Goal: Task Accomplishment & Management: Complete application form

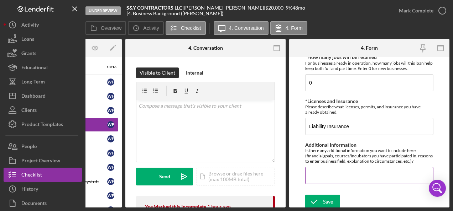
scroll to position [441, 0]
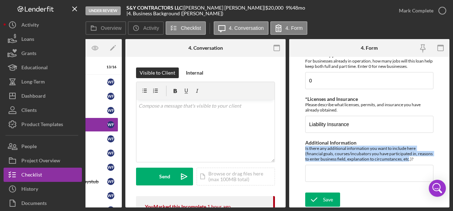
drag, startPoint x: 424, startPoint y: 155, endPoint x: 304, endPoint y: 146, distance: 120.7
click at [304, 146] on form "Business Background *Climate Focused Purpose Do any of the following apply: Bus…" at bounding box center [369, 132] width 160 height 151
drag, startPoint x: 304, startPoint y: 146, endPoint x: 326, endPoint y: 148, distance: 22.2
copy div "Is there any additional information you want to include here (financial goals, …"
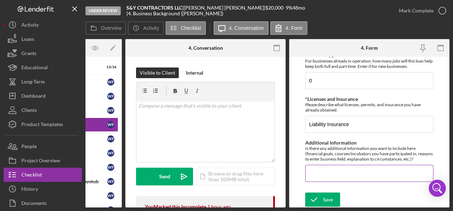
click at [323, 166] on input "Additional Information" at bounding box center [369, 173] width 128 height 17
paste input "I started my remodeling business to build financial independence, leveraging my…"
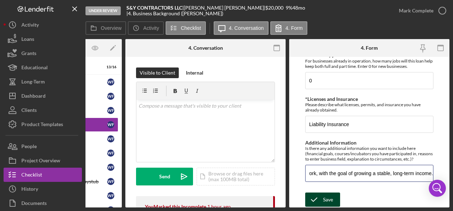
type input "I started my remodeling business to build financial independence, leveraging my…"
click at [325, 193] on div "Save" at bounding box center [328, 200] width 10 height 14
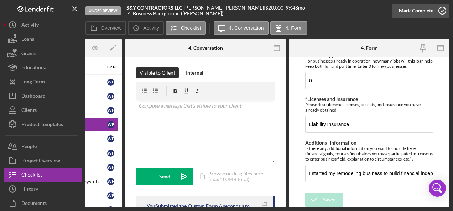
click at [445, 11] on icon "button" at bounding box center [442, 11] width 18 height 18
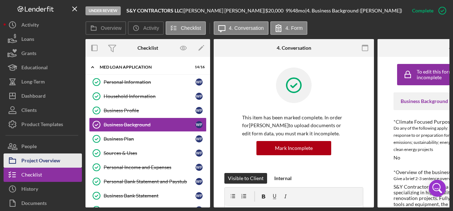
scroll to position [31, 0]
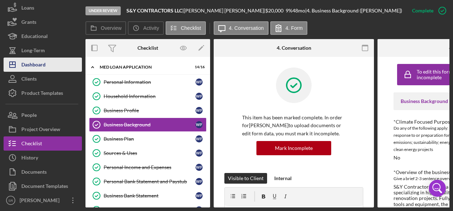
click at [52, 68] on button "Icon/Dashboard Dashboard" at bounding box center [43, 65] width 78 height 14
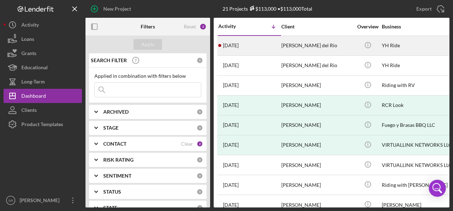
click at [233, 43] on time "[DATE]" at bounding box center [231, 46] width 16 height 6
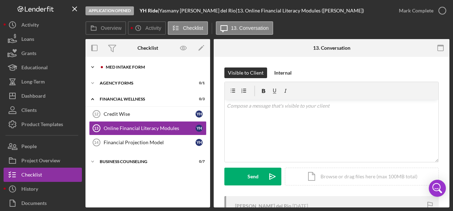
click at [111, 64] on div "Icon/Expander MED Intake Form 0 / 10" at bounding box center [147, 67] width 125 height 14
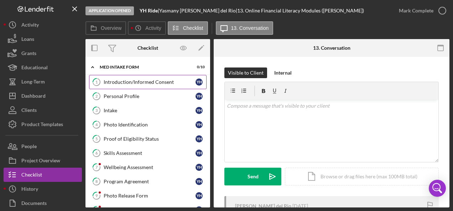
click at [112, 81] on div "Introduction/Informed Consent" at bounding box center [150, 82] width 92 height 6
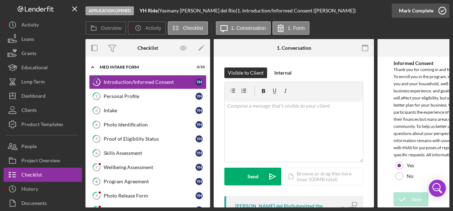
click at [439, 10] on icon "button" at bounding box center [442, 11] width 18 height 18
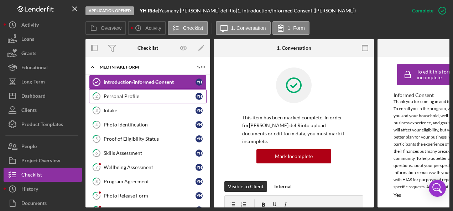
click at [129, 94] on div "Personal Profile" at bounding box center [150, 97] width 92 height 6
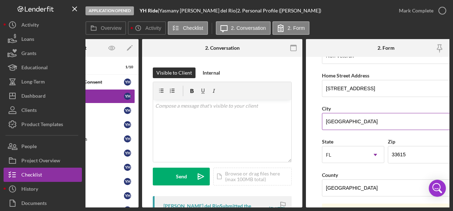
scroll to position [107, 0]
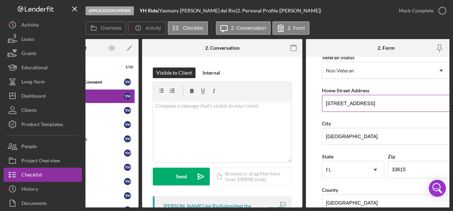
click at [392, 104] on input "4555 Castaway Dr." at bounding box center [386, 103] width 128 height 17
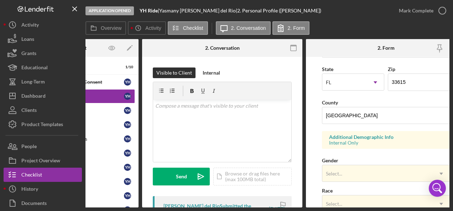
scroll to position [214, 0]
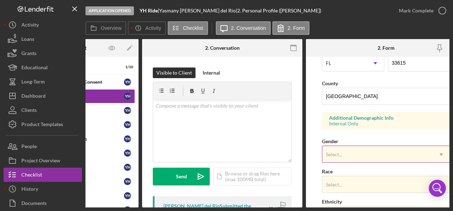
type input "4555 Castaway Dr. Apt 2"
click at [352, 154] on div "Select..." at bounding box center [377, 155] width 110 height 16
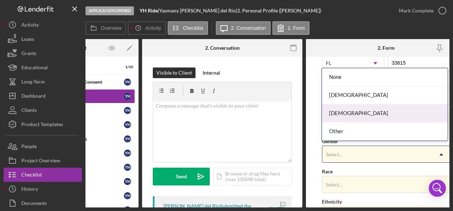
click at [339, 115] on div "Male" at bounding box center [385, 114] width 126 height 18
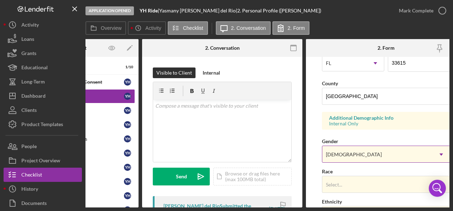
scroll to position [285, 0]
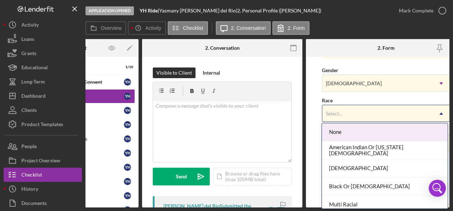
click at [340, 114] on div "Select..." at bounding box center [334, 114] width 16 height 6
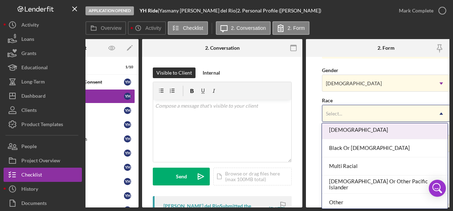
scroll to position [59, 0]
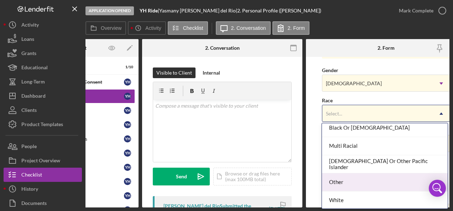
click at [345, 178] on div "Other" at bounding box center [385, 183] width 126 height 18
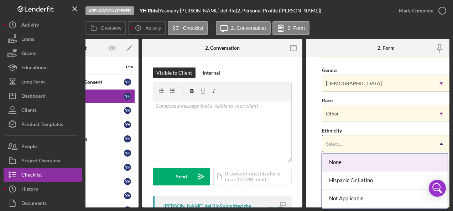
click at [342, 142] on div "Select..." at bounding box center [334, 144] width 18 height 6
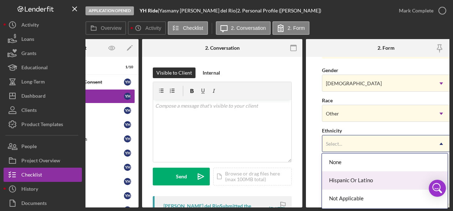
click at [342, 175] on div "Hispanic Or Latino" at bounding box center [385, 181] width 126 height 18
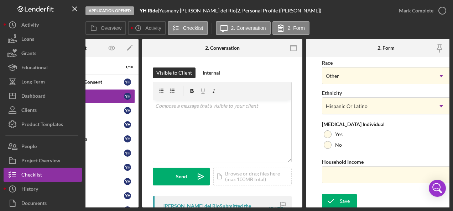
scroll to position [324, 0]
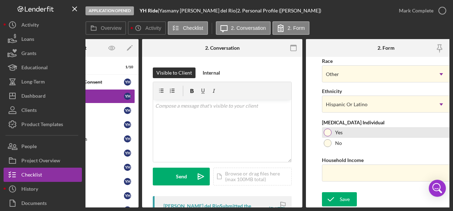
click at [330, 130] on div at bounding box center [328, 133] width 8 height 8
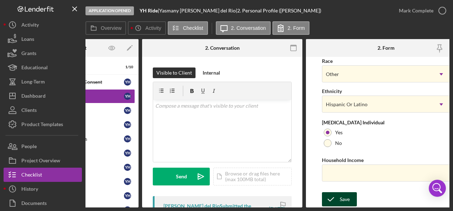
click at [338, 199] on icon "submit" at bounding box center [331, 200] width 18 height 18
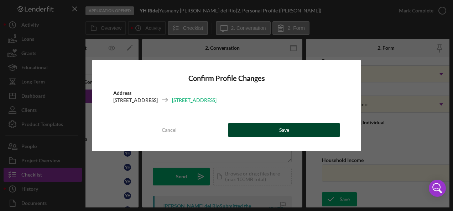
click at [270, 130] on button "Save" at bounding box center [283, 130] width 111 height 14
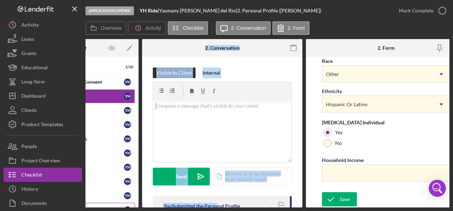
drag, startPoint x: 215, startPoint y: 208, endPoint x: 120, endPoint y: 201, distance: 95.6
click at [120, 201] on div "Application Opened YH Ride | Yasmany Hurtado del Rio | 2. Personal Profile (Yas…" at bounding box center [226, 105] width 453 height 211
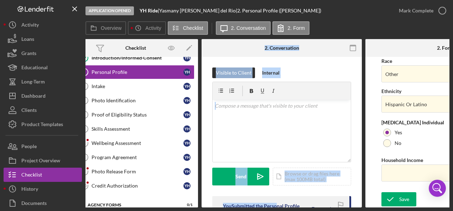
scroll to position [0, 0]
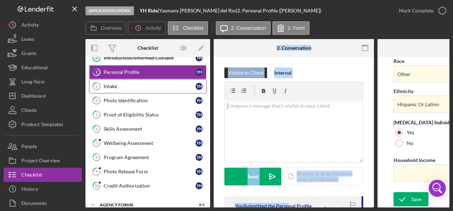
click at [114, 84] on div "Intake" at bounding box center [150, 87] width 92 height 6
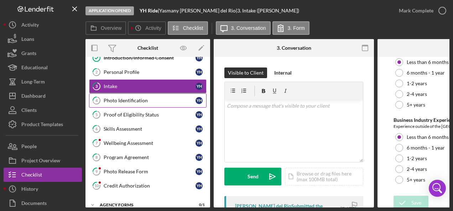
click at [130, 100] on div "Photo Identification" at bounding box center [150, 101] width 92 height 6
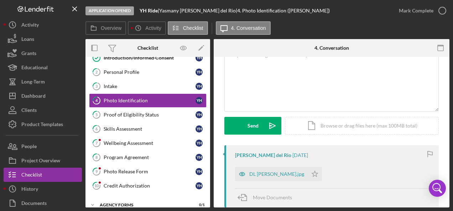
scroll to position [107, 0]
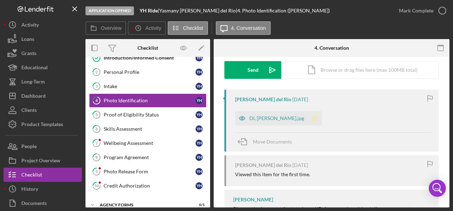
click at [318, 117] on polygon "button" at bounding box center [315, 118] width 6 height 6
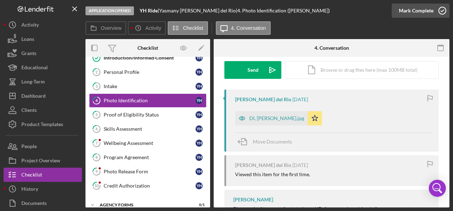
click at [441, 9] on icon "button" at bounding box center [442, 11] width 18 height 18
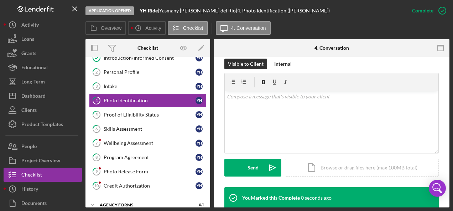
scroll to position [204, 0]
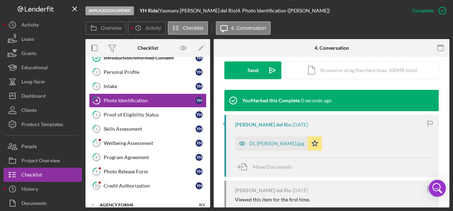
click at [270, 116] on div "Yasmany Hurtado del Rio 6 days ago DL YASMANY HURTADO.jpg Icon/Star Move Docume…" at bounding box center [331, 146] width 214 height 62
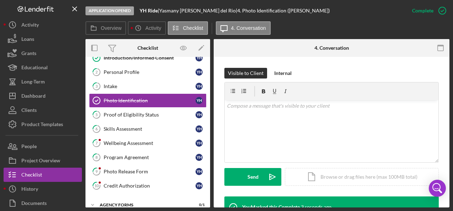
scroll to position [169, 0]
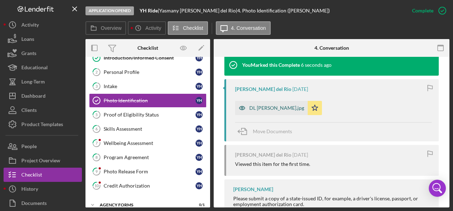
click at [271, 105] on div "DL YASMANY HURTADO.jpg" at bounding box center [276, 108] width 55 height 6
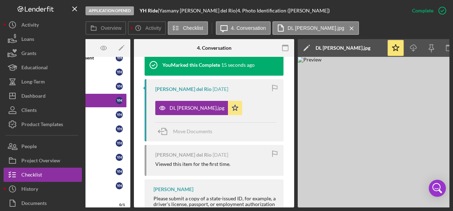
scroll to position [0, 0]
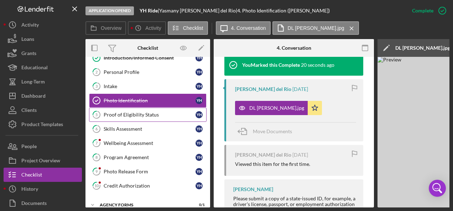
click at [151, 110] on link "5 Proof of Eligibility Status Y H" at bounding box center [147, 115] width 117 height 14
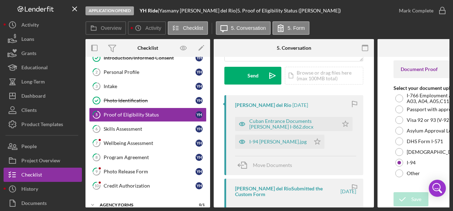
scroll to position [107, 0]
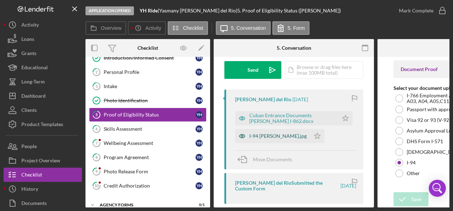
click at [276, 136] on div "I-94 OSMANY HURTADO.jpg" at bounding box center [277, 137] width 57 height 6
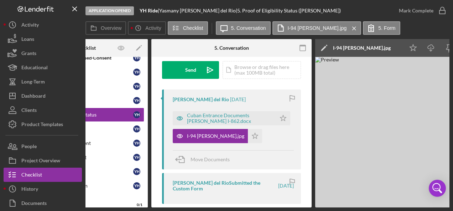
scroll to position [0, 62]
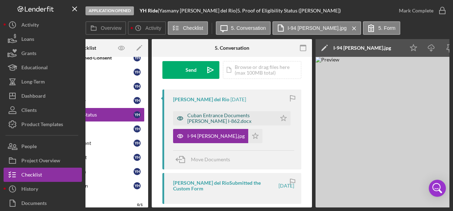
click at [219, 115] on div "Cuban Entrance Documents Yasmany Hurtado I-862.docx" at bounding box center [229, 118] width 85 height 11
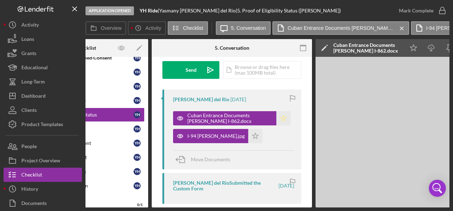
click at [281, 121] on icon "Icon/Star" at bounding box center [283, 118] width 14 height 14
click at [257, 136] on icon "Icon/Star" at bounding box center [255, 136] width 14 height 14
drag, startPoint x: 247, startPoint y: 208, endPoint x: 219, endPoint y: 209, distance: 28.5
click at [219, 209] on div "Application Opened YH Ride | Yasmany Hurtado del Rio | 5. Proof of Eligibility …" at bounding box center [226, 105] width 453 height 211
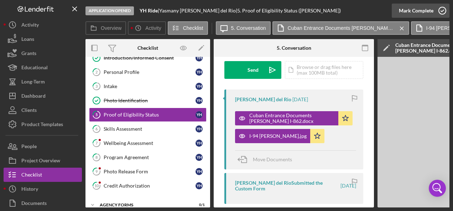
click at [444, 9] on icon "button" at bounding box center [442, 11] width 18 height 18
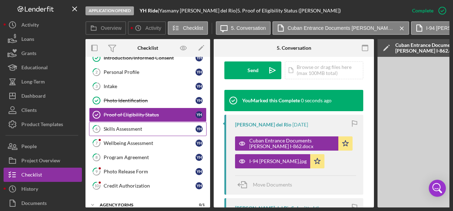
click at [128, 129] on div "Skills Assessment" at bounding box center [150, 129] width 92 height 6
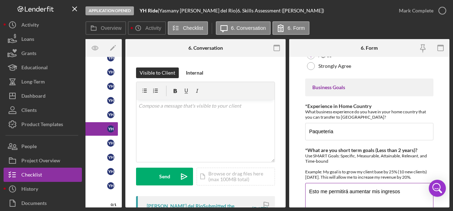
scroll to position [320, 0]
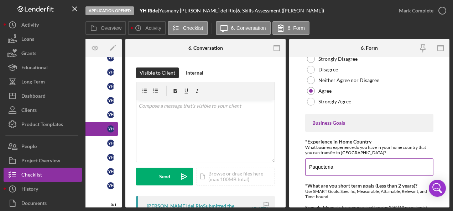
click at [325, 162] on input "Paqueteria" at bounding box center [369, 167] width 128 height 17
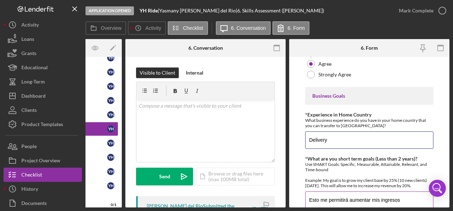
scroll to position [392, 0]
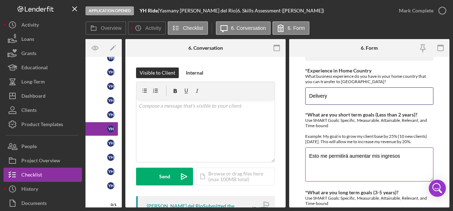
type input "Delivery"
click at [377, 157] on textarea "Esto me permitirá aumentar mis ingresos" at bounding box center [369, 165] width 128 height 34
drag, startPoint x: 408, startPoint y: 154, endPoint x: 294, endPoint y: 155, distance: 114.3
click at [294, 155] on form "Finances *Financial Tools Profit & Loss Statement (Income Statement) A Balance …" at bounding box center [369, 132] width 160 height 151
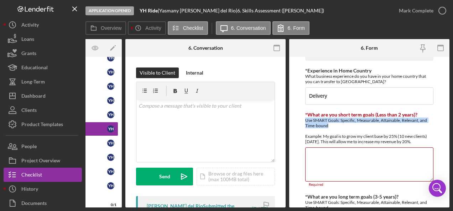
drag, startPoint x: 328, startPoint y: 122, endPoint x: 303, endPoint y: 119, distance: 25.1
click at [303, 119] on form "Finances *Financial Tools Profit & Loss Statement (Income Statement) A Balance …" at bounding box center [369, 132] width 160 height 151
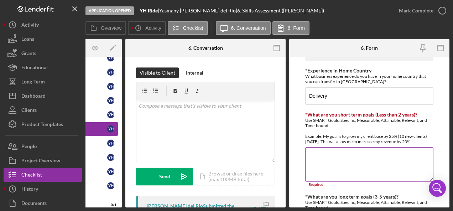
click at [424, 134] on div "Use SMART Goals: Specific, Measurable, Attainable, Relevant, and Time-bound Exa…" at bounding box center [369, 131] width 128 height 27
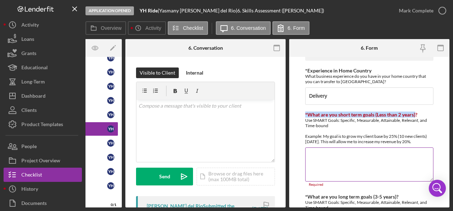
drag, startPoint x: 307, startPoint y: 111, endPoint x: 415, endPoint y: 110, distance: 107.9
click at [415, 112] on label "*What are you short term goals (Less than 2 years)?" at bounding box center [361, 115] width 112 height 6
drag, startPoint x: 415, startPoint y: 110, endPoint x: 380, endPoint y: 111, distance: 34.9
copy label "*What are you short term goals (Less than 2 years"
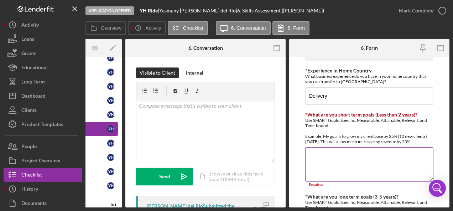
click at [320, 151] on textarea "*What are you short term goals (Less than 2 years)?" at bounding box center [369, 165] width 128 height 34
paste textarea "My short-term SMART goal is to increase my delivery income by 20% within 12 mon…"
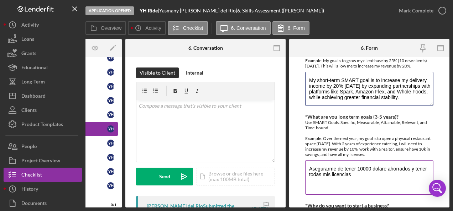
scroll to position [483, 0]
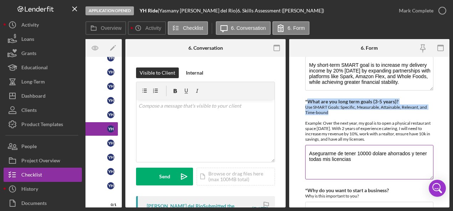
drag, startPoint x: 307, startPoint y: 98, endPoint x: 334, endPoint y: 109, distance: 29.1
click at [334, 109] on div "*What are you long term goals (3-5 years)? Use SMART Goals: Specific, Measurabl…" at bounding box center [369, 120] width 128 height 43
drag, startPoint x: 334, startPoint y: 109, endPoint x: 319, endPoint y: 105, distance: 15.7
copy div "What are you long term goals (3-5 years)? Use SMART Goals: Specific, Measurable…"
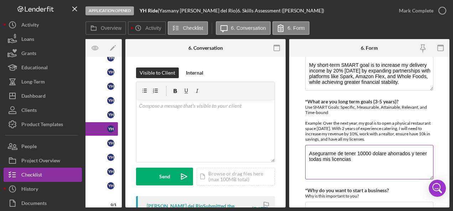
click at [362, 148] on textarea "Asegurarme de tener 10000 dolare ahorrados y tener todas mis licencias" at bounding box center [369, 162] width 128 height 34
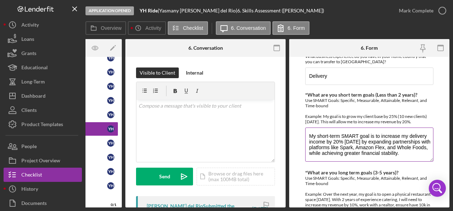
scroll to position [0, 0]
drag, startPoint x: 357, startPoint y: 126, endPoint x: 339, endPoint y: 128, distance: 18.3
click at [339, 128] on textarea "My short-term SMART goal is to increase my delivery income by 20% within 12 mon…" at bounding box center [369, 145] width 128 height 34
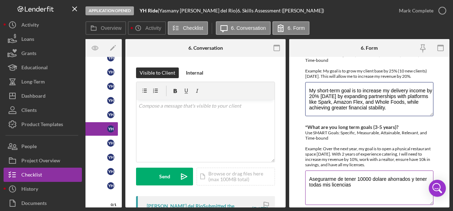
scroll to position [518, 0]
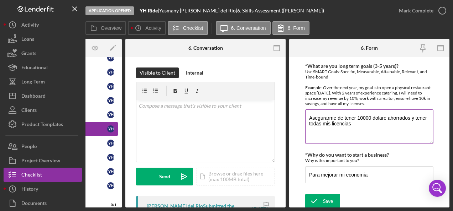
type textarea "My short-term goal is to increase my delivery income by 20% within 12 months by…"
drag, startPoint x: 359, startPoint y: 120, endPoint x: 290, endPoint y: 116, distance: 68.8
click at [290, 116] on form "Finances *Financial Tools Profit & Loss Statement (Income Statement) A Balance …" at bounding box center [369, 132] width 160 height 151
paste textarea "My long-term SMART goal is to save $10,000 within 5 years while leveraging my i…"
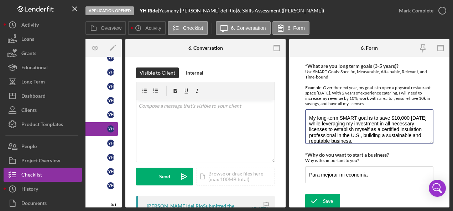
scroll to position [0, 0]
click at [345, 110] on textarea "My long-term SMART goal is to save $10,000 within 5 years while leveraging my i…" at bounding box center [369, 127] width 128 height 34
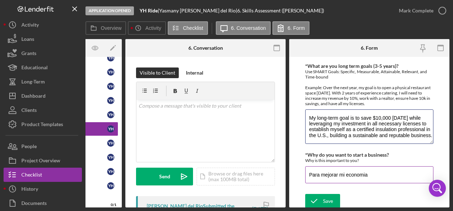
type textarea "My long-term goal is to save $10,000 within 5 years while leveraging my investm…"
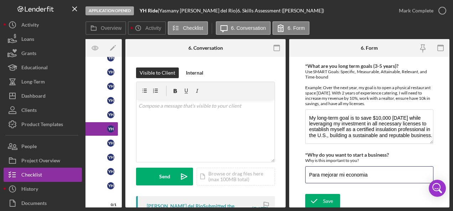
drag, startPoint x: 376, startPoint y: 169, endPoint x: 304, endPoint y: 169, distance: 72.6
click at [304, 169] on form "Finances *Financial Tools Profit & Loss Statement (Income Statement) A Balance …" at bounding box center [369, 132] width 160 height 151
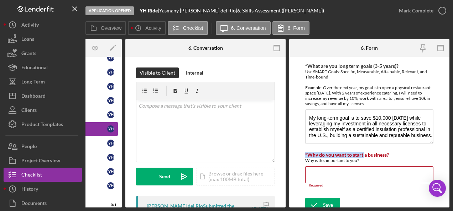
drag, startPoint x: 364, startPoint y: 154, endPoint x: 295, endPoint y: 154, distance: 69.1
click at [294, 154] on form "Finances *Financial Tools Profit & Loss Statement (Income Statement) A Balance …" at bounding box center [369, 132] width 160 height 151
drag, startPoint x: 295, startPoint y: 154, endPoint x: 365, endPoint y: 155, distance: 70.1
click at [366, 155] on div "*Why do you want to start a business? Why is this important to you?" at bounding box center [369, 157] width 128 height 11
drag, startPoint x: 365, startPoint y: 155, endPoint x: 360, endPoint y: 159, distance: 6.8
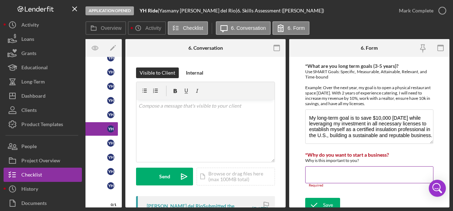
click at [360, 159] on div "Why is this important to you?" at bounding box center [369, 160] width 128 height 5
click at [362, 158] on div "Why is this important to you?" at bounding box center [369, 160] width 128 height 5
drag, startPoint x: 307, startPoint y: 150, endPoint x: 372, endPoint y: 159, distance: 65.5
click at [372, 159] on div "*Why do you want to start a business? Why is this important to you?" at bounding box center [369, 157] width 128 height 11
copy div "Why do you want to start a business? Why is this important to you?"
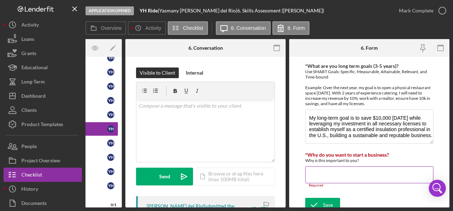
drag, startPoint x: 319, startPoint y: 171, endPoint x: 314, endPoint y: 165, distance: 7.3
click at [319, 169] on input "*Why do you want to start a business?" at bounding box center [369, 175] width 128 height 17
paste input "I want to start a business to achieve greater financial stability, especially g…"
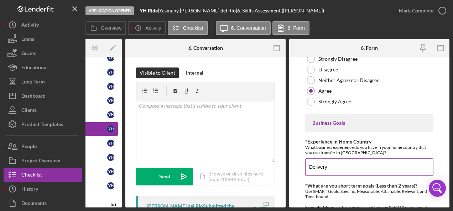
scroll to position [356, 0]
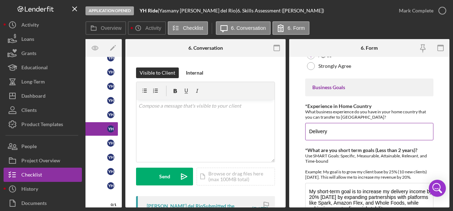
type input "I want to start a business to achieve greater financial stability, especially g…"
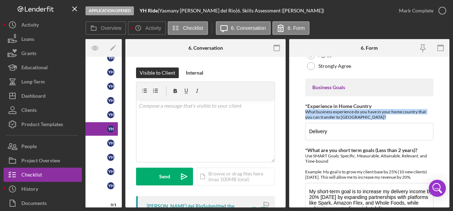
drag, startPoint x: 361, startPoint y: 114, endPoint x: 297, endPoint y: 108, distance: 64.4
click at [297, 108] on form "Finances *Financial Tools Profit & Loss Statement (Income Statement) A Balance …" at bounding box center [369, 132] width 160 height 151
drag, startPoint x: 297, startPoint y: 108, endPoint x: 327, endPoint y: 109, distance: 29.6
copy div "What business experience do you have in your home country that you can transfer…"
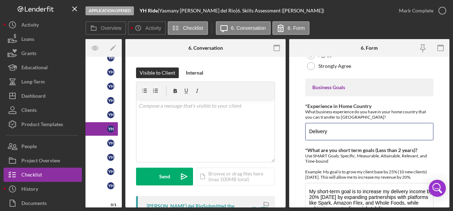
drag, startPoint x: 331, startPoint y: 125, endPoint x: 283, endPoint y: 125, distance: 47.4
click at [283, 125] on div "Overview Internal Workflow Stage Application Opened Icon/Dropdown Arrow Archive…" at bounding box center [267, 123] width 364 height 169
paste input "In my home country, I gained valuable experience managing and operating deliver…"
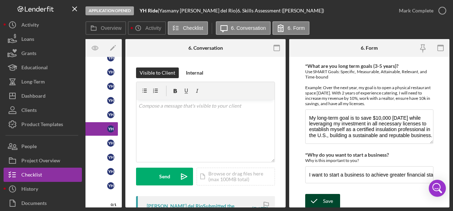
type input "In my home country, I gained valuable experience managing and operating deliver…"
click at [320, 194] on icon "submit" at bounding box center [314, 202] width 18 height 18
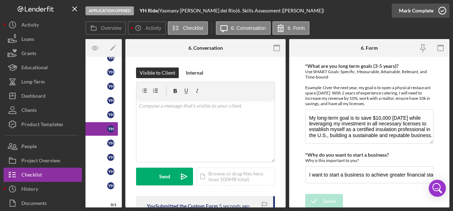
click at [440, 12] on icon "button" at bounding box center [442, 11] width 18 height 18
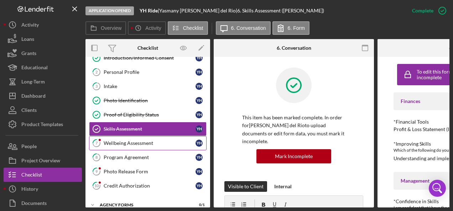
click at [131, 143] on div "Wellbeing Assessment" at bounding box center [150, 144] width 92 height 6
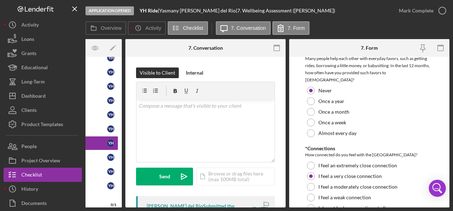
scroll to position [765, 0]
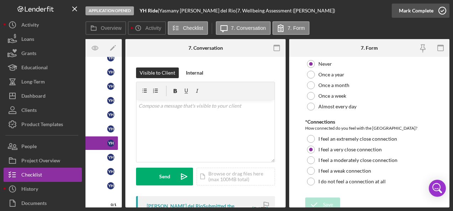
click at [443, 11] on icon "button" at bounding box center [442, 11] width 18 height 18
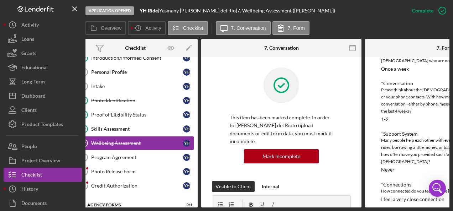
scroll to position [0, 0]
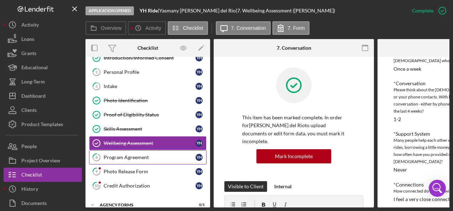
click at [131, 155] on div "Program Agreement" at bounding box center [150, 158] width 92 height 6
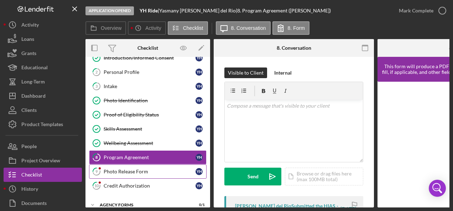
click at [124, 172] on div "Photo Release Form" at bounding box center [150, 172] width 92 height 6
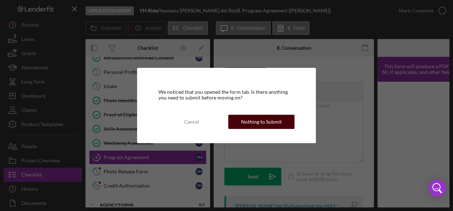
click at [264, 120] on div "Nothing to Submit" at bounding box center [261, 122] width 41 height 14
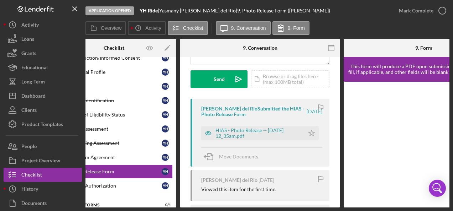
scroll to position [107, 0]
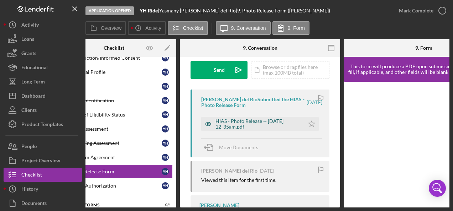
click at [242, 121] on div "HIAS - Photo Release -- 2025-09-14 12_35am.pdf" at bounding box center [257, 124] width 85 height 11
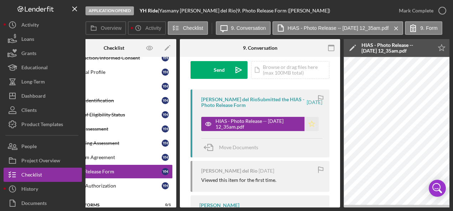
click at [309, 124] on icon "Icon/Star" at bounding box center [311, 124] width 14 height 14
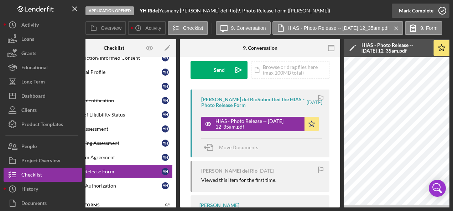
click at [440, 10] on icon "button" at bounding box center [442, 11] width 18 height 18
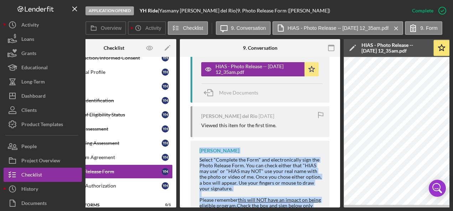
scroll to position [337, 0]
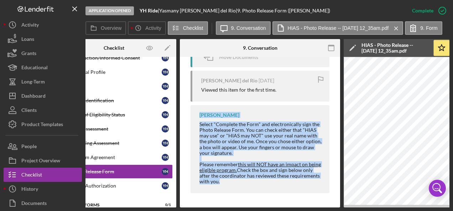
drag, startPoint x: 280, startPoint y: 205, endPoint x: 232, endPoint y: 213, distance: 47.9
click at [232, 211] on html "Application Opened YH Ride | Yasmany Hurtado del Rio | 9. Photo Release Form (Y…" at bounding box center [226, 105] width 453 height 211
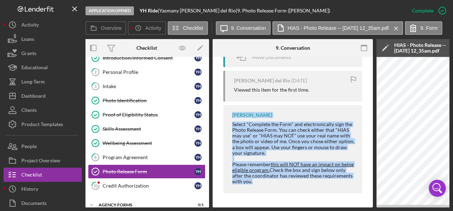
scroll to position [0, 0]
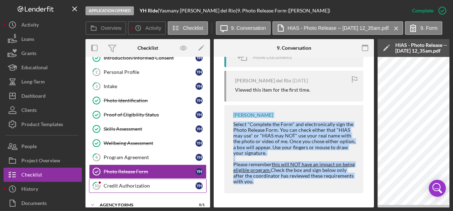
click at [123, 180] on link "10 Credit Authorization Y H" at bounding box center [147, 186] width 117 height 14
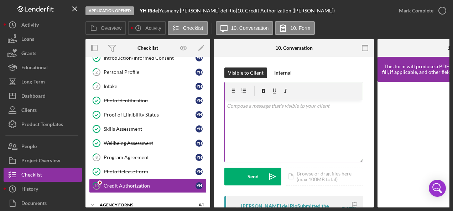
scroll to position [71, 0]
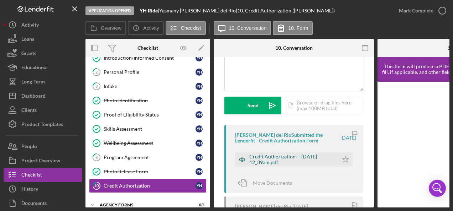
click at [268, 153] on div "Credit Authorization -- 2025-09-14 12_39am.pdf" at bounding box center [286, 160] width 103 height 14
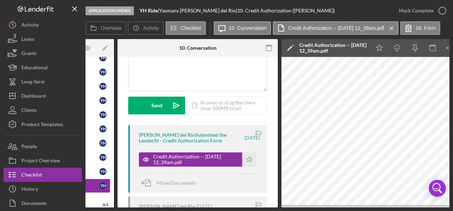
scroll to position [0, 122]
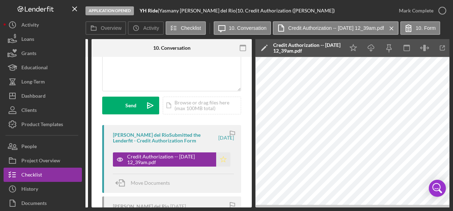
click at [220, 161] on icon "Icon/Star" at bounding box center [223, 160] width 14 height 14
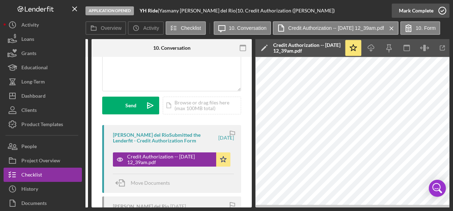
click at [442, 9] on icon "button" at bounding box center [442, 11] width 18 height 18
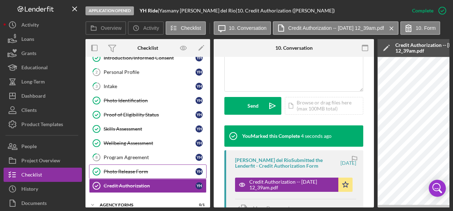
scroll to position [60, 0]
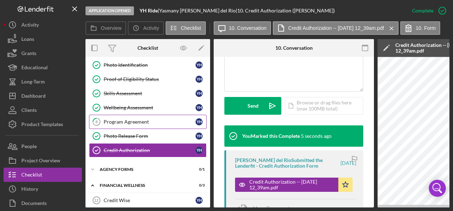
click at [135, 120] on div "Program Agreement" at bounding box center [150, 122] width 92 height 6
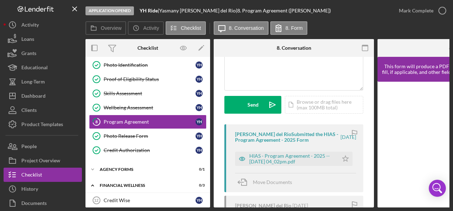
scroll to position [71, 0]
click at [267, 157] on div "HIAS - Program Agreement - 2025 -- 2025-09-12 04_02pm.pdf" at bounding box center [291, 159] width 85 height 11
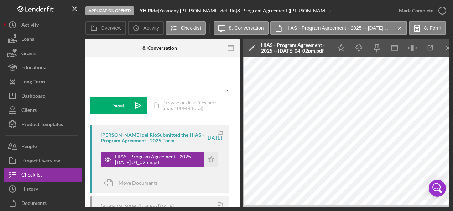
scroll to position [0, 138]
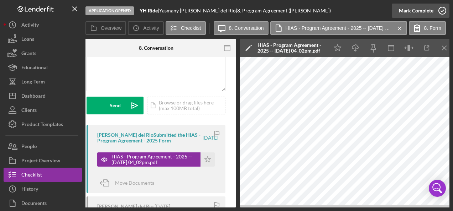
click at [439, 9] on icon "button" at bounding box center [442, 11] width 18 height 18
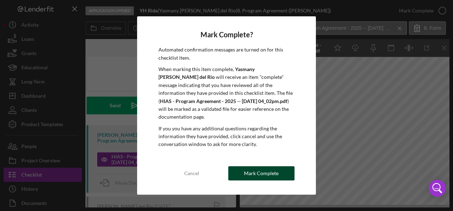
click at [254, 167] on div "Mark Complete" at bounding box center [261, 174] width 35 height 14
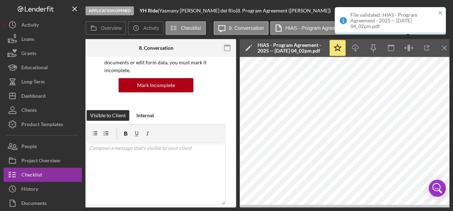
scroll to position [185, 0]
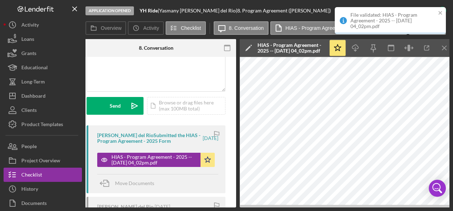
click at [205, 141] on time "[DATE]" at bounding box center [211, 139] width 16 height 6
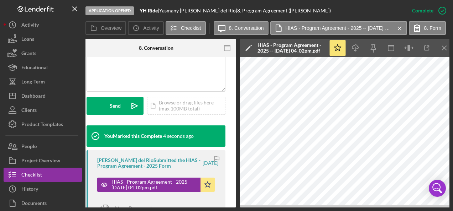
drag, startPoint x: 187, startPoint y: 205, endPoint x: 167, endPoint y: 208, distance: 20.8
click at [167, 208] on div "Overview Internal Workflow Stage Application Opened Icon/Dropdown Arrow Archive…" at bounding box center [267, 123] width 364 height 169
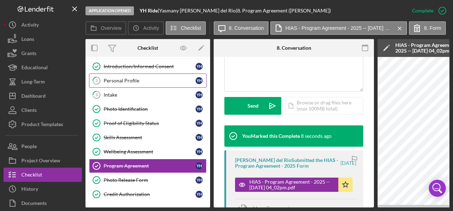
scroll to position [0, 0]
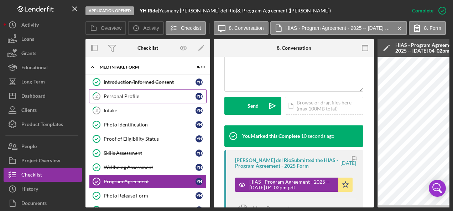
click at [121, 94] on div "Personal Profile" at bounding box center [150, 97] width 92 height 6
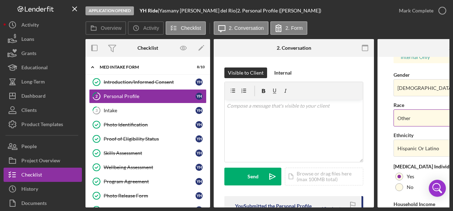
scroll to position [324, 0]
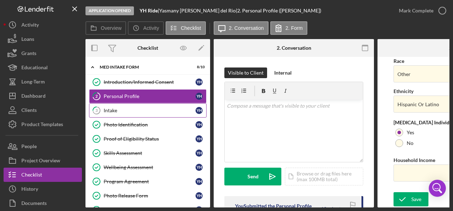
click at [130, 110] on div "Intake" at bounding box center [150, 111] width 92 height 6
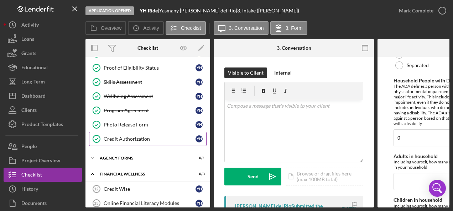
scroll to position [110, 0]
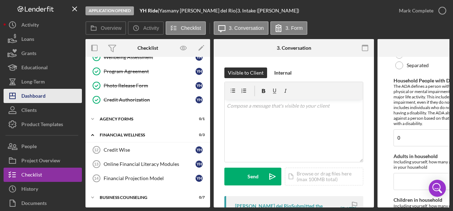
click at [42, 94] on div "Dashboard" at bounding box center [33, 97] width 24 height 16
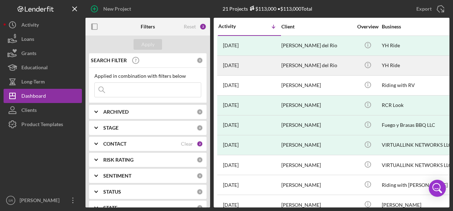
click at [239, 63] on time "[DATE]" at bounding box center [231, 66] width 16 height 6
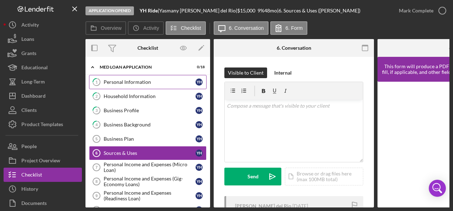
click at [132, 82] on div "Personal Information" at bounding box center [150, 82] width 92 height 6
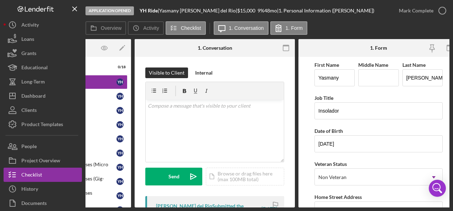
scroll to position [0, 88]
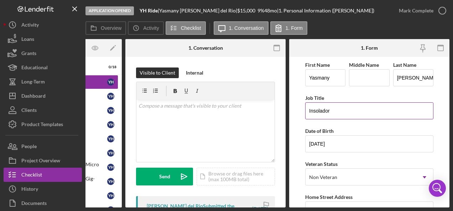
click at [315, 111] on input "Insolador" at bounding box center [369, 111] width 128 height 17
type input "Insulator"
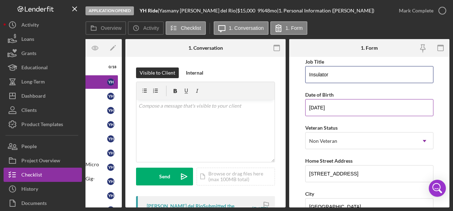
scroll to position [71, 0]
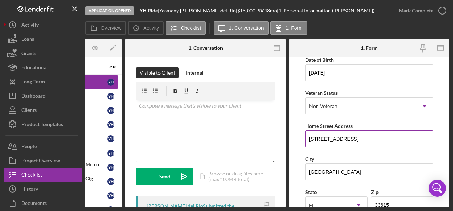
click at [371, 139] on input "4551Castaway Dr. Apto 3" at bounding box center [369, 139] width 128 height 17
click at [318, 138] on input "4551Castaway Dr. Apto 2" at bounding box center [369, 139] width 128 height 17
click at [318, 138] on input "4551 Castaway Dr. Apt 2" at bounding box center [369, 139] width 128 height 17
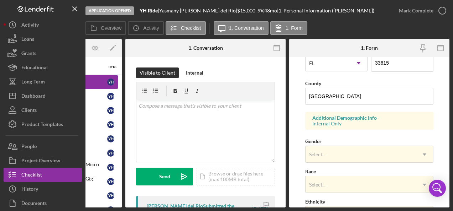
scroll to position [249, 0]
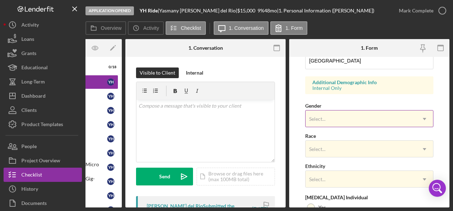
type input "4555 Castaway Dr. Apt 2"
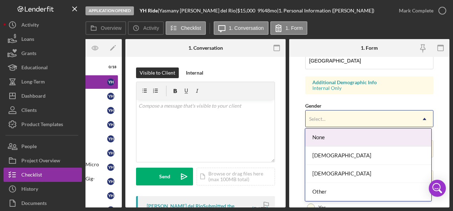
click at [328, 112] on div "Select..." at bounding box center [360, 119] width 110 height 16
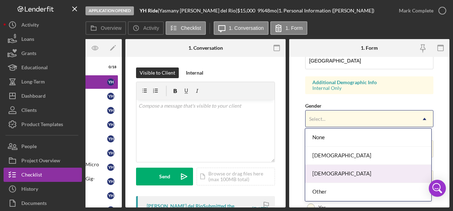
click at [323, 174] on div "Male" at bounding box center [368, 174] width 126 height 18
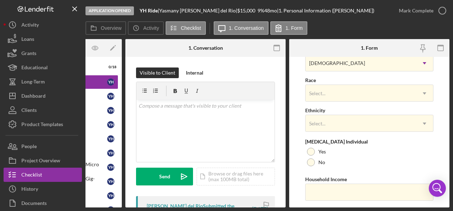
scroll to position [320, 0]
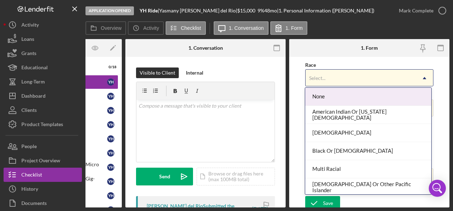
click at [315, 72] on div "Select..." at bounding box center [360, 78] width 110 height 16
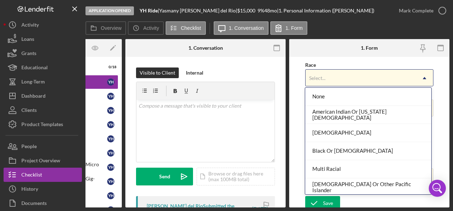
scroll to position [37, 0]
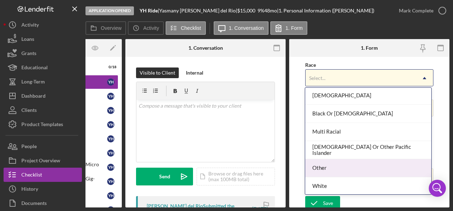
click at [332, 168] on div "Other" at bounding box center [368, 168] width 126 height 18
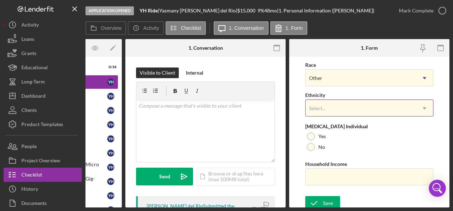
click at [324, 110] on div "Select..." at bounding box center [360, 108] width 110 height 16
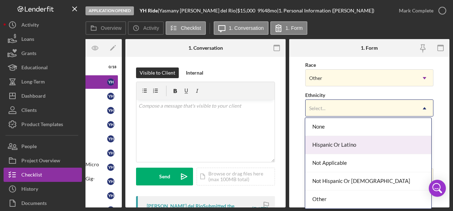
click at [320, 140] on div "Hispanic Or Latino" at bounding box center [368, 145] width 126 height 18
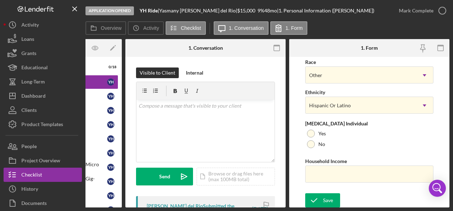
scroll to position [324, 0]
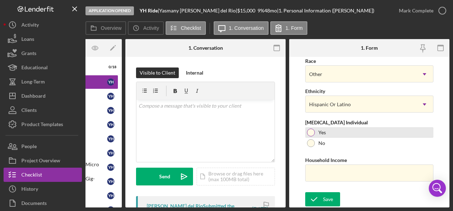
click at [311, 129] on div at bounding box center [311, 133] width 8 height 8
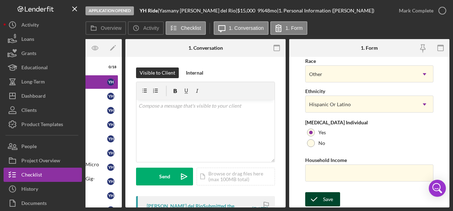
click at [317, 196] on icon "submit" at bounding box center [314, 200] width 18 height 18
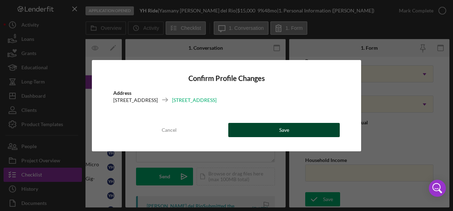
click at [275, 127] on button "Save" at bounding box center [283, 130] width 111 height 14
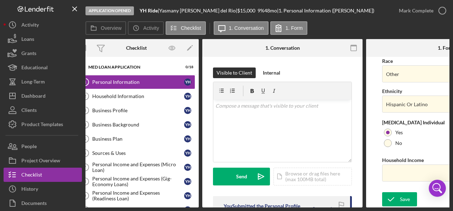
scroll to position [0, 0]
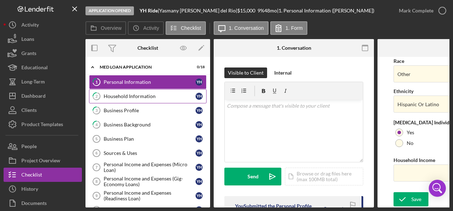
click at [136, 97] on div "Household Information" at bounding box center [150, 97] width 92 height 6
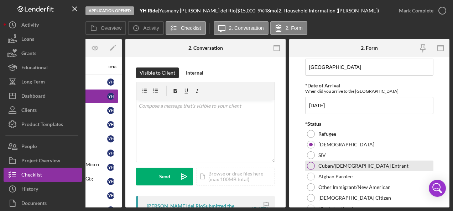
scroll to position [71, 0]
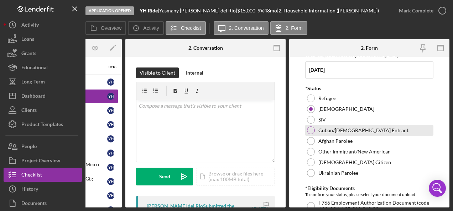
click at [311, 132] on div at bounding box center [311, 131] width 8 height 8
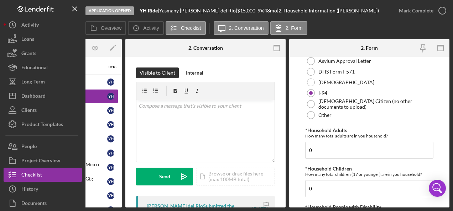
scroll to position [249, 0]
click at [347, 151] on input "0" at bounding box center [369, 150] width 128 height 17
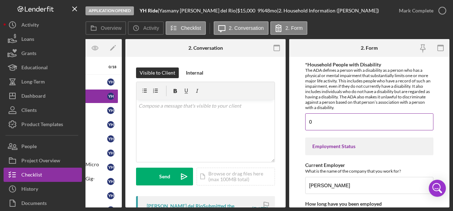
scroll to position [427, 0]
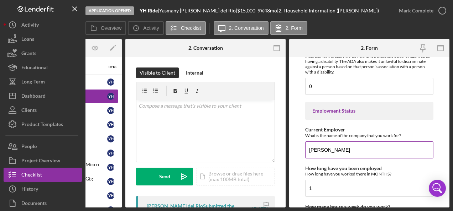
type input "1"
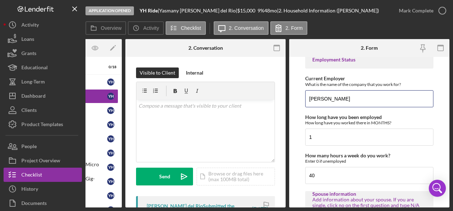
scroll to position [498, 0]
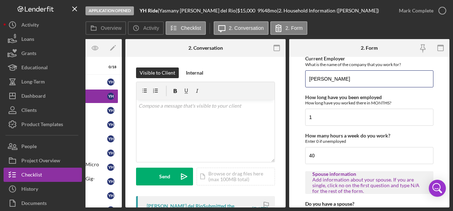
type input "Smith Casady"
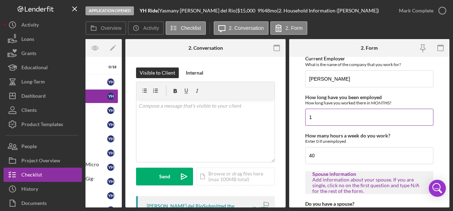
click at [326, 114] on input "1" at bounding box center [369, 117] width 128 height 17
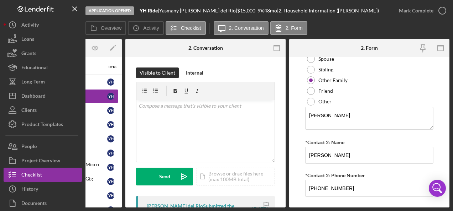
scroll to position [977, 0]
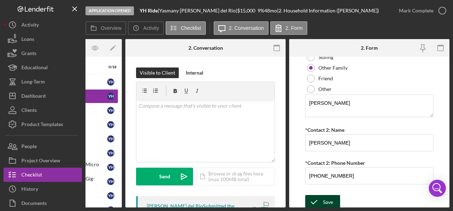
click at [325, 195] on div "Save" at bounding box center [328, 202] width 10 height 14
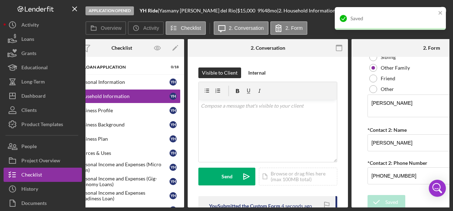
scroll to position [0, 0]
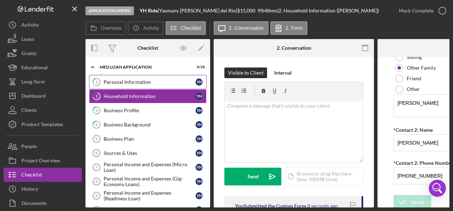
click at [120, 80] on div "Personal Information" at bounding box center [150, 82] width 92 height 6
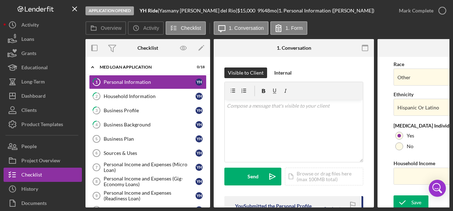
scroll to position [324, 0]
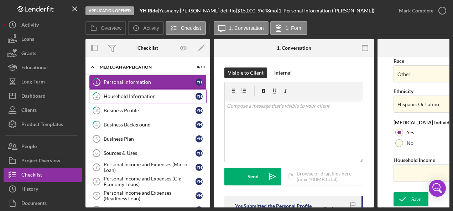
click at [117, 98] on div "Household Information" at bounding box center [150, 97] width 92 height 6
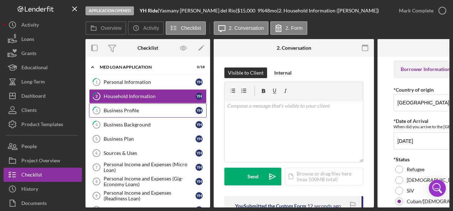
click at [130, 111] on div "Business Profile" at bounding box center [150, 111] width 92 height 6
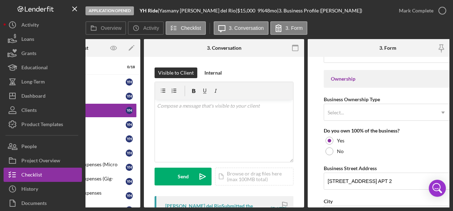
scroll to position [320, 0]
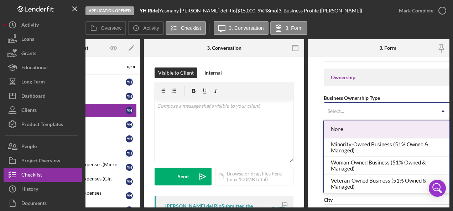
click at [348, 108] on div "Select..." at bounding box center [379, 111] width 110 height 16
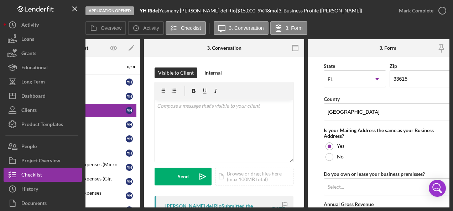
scroll to position [534, 0]
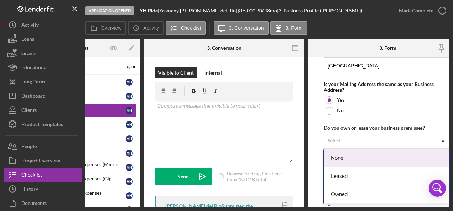
click at [366, 143] on div "Select..." at bounding box center [379, 141] width 110 height 16
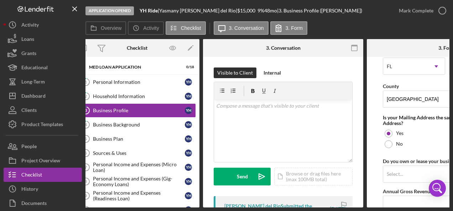
scroll to position [0, 0]
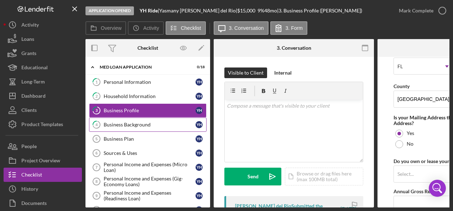
click at [127, 122] on div "Business Background" at bounding box center [150, 125] width 92 height 6
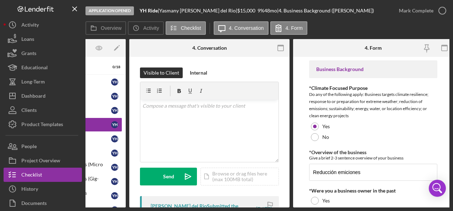
scroll to position [0, 88]
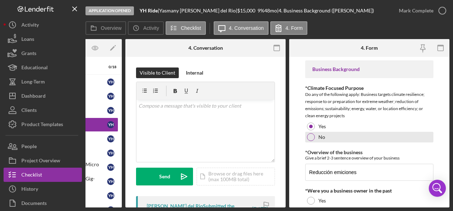
click at [312, 136] on div at bounding box center [311, 138] width 8 height 8
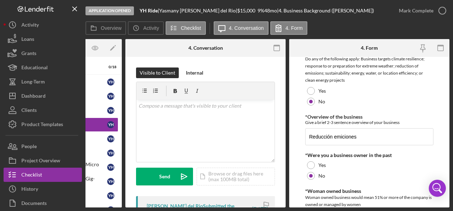
scroll to position [0, 0]
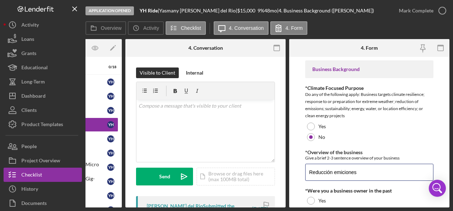
drag, startPoint x: 369, startPoint y: 174, endPoint x: 303, endPoint y: 169, distance: 66.8
click at [303, 169] on form "Business Background *Climate Focused Purpose Do any of the following apply: Bus…" at bounding box center [369, 132] width 160 height 151
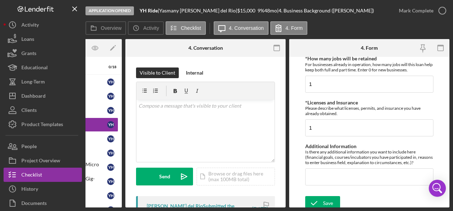
scroll to position [441, 0]
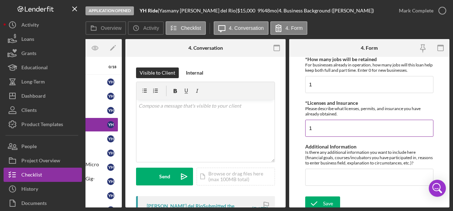
click at [366, 123] on input "1" at bounding box center [369, 128] width 128 height 17
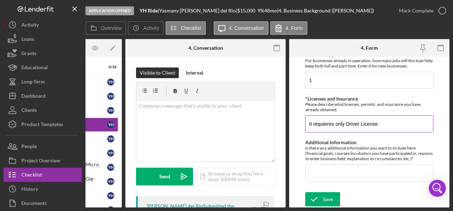
click at [356, 116] on input "It requieres only Driver License" at bounding box center [369, 124] width 128 height 17
drag, startPoint x: 335, startPoint y: 123, endPoint x: 295, endPoint y: 88, distance: 53.8
click at [283, 122] on div "Overview Internal Workflow Stage Application Opened Icon/Dropdown Arrow Archive…" at bounding box center [267, 123] width 364 height 169
click at [382, 123] on input "Only Driver License" at bounding box center [369, 124] width 128 height 17
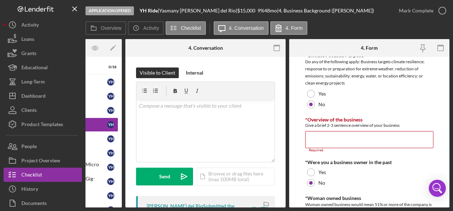
scroll to position [19, 0]
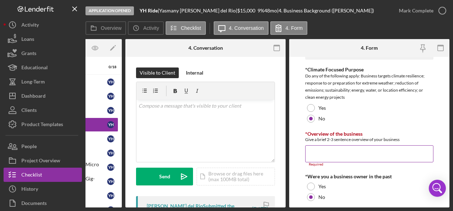
type input "Only Driver License and car insurance full coverage"
click at [331, 150] on input "*Overview of the business" at bounding box center [369, 154] width 128 height 17
click at [317, 155] on input "*Overview of the business" at bounding box center [369, 154] width 128 height 17
paste input "We deliver packages and groceries with unmatched speed and precision, providing…"
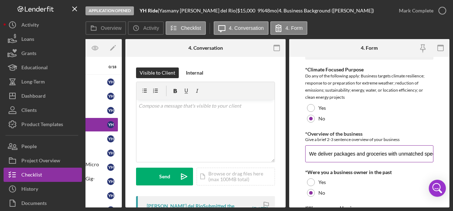
scroll to position [0, 292]
click at [310, 154] on input "We deliver packages and groceries with unmatched speed and precision, providing…" at bounding box center [369, 154] width 128 height 17
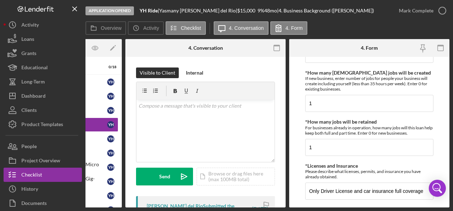
scroll to position [441, 0]
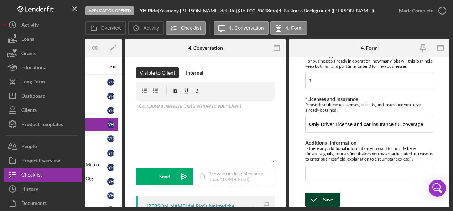
type input "I deliver packages and groceries with unmatched speed and precision, providing …"
click at [326, 199] on div "Save" at bounding box center [328, 200] width 10 height 14
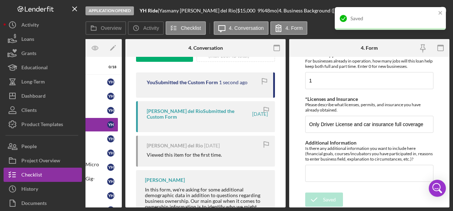
drag, startPoint x: 271, startPoint y: 205, endPoint x: 179, endPoint y: 205, distance: 91.1
click at [179, 205] on div "You Submitted the Custom Form 1 second ago Yasmany Hurtado del Rio Submitted th…" at bounding box center [205, 168] width 139 height 190
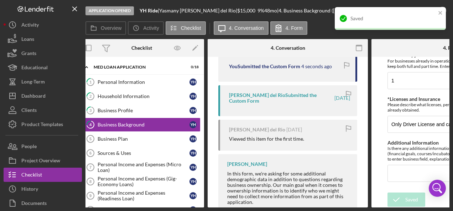
scroll to position [0, 0]
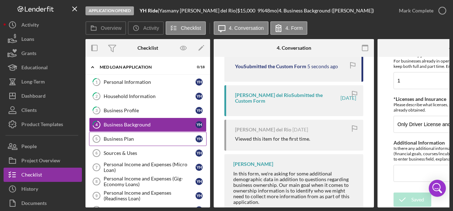
click at [115, 134] on link "Business Plan 5 Business Plan Y H" at bounding box center [147, 139] width 117 height 14
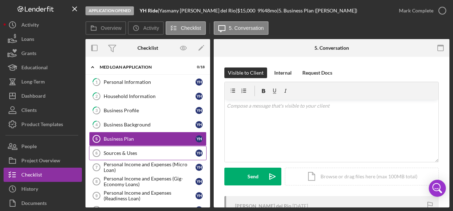
click at [120, 147] on link "Sources & Uses 6 Sources & Uses Y H" at bounding box center [147, 153] width 117 height 14
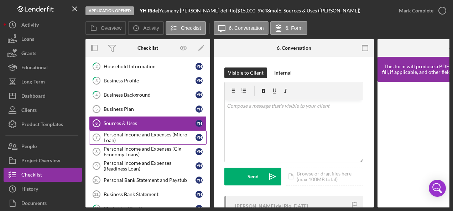
scroll to position [71, 0]
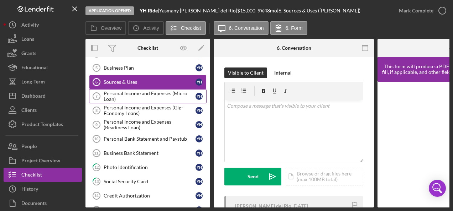
click at [146, 91] on div "Personal Income and Expenses (Micro Loan)" at bounding box center [150, 96] width 92 height 11
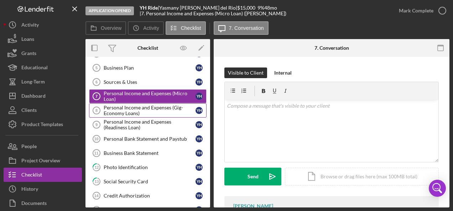
click at [142, 105] on div "Personal Income and Expenses (Gig-Economy Loans)" at bounding box center [150, 110] width 92 height 11
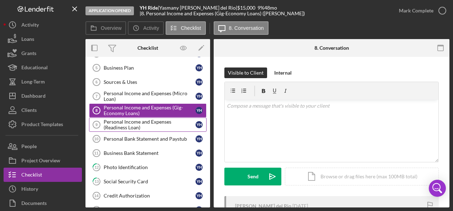
click at [139, 122] on div "Personal Income and Expenses (Readiness Loan)" at bounding box center [150, 124] width 92 height 11
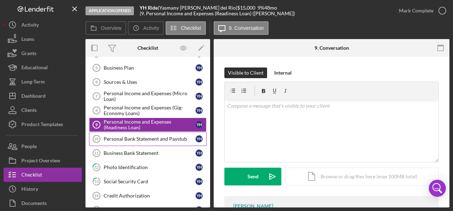
click at [139, 138] on div "Personal Bank Statement and Paystub" at bounding box center [150, 139] width 92 height 6
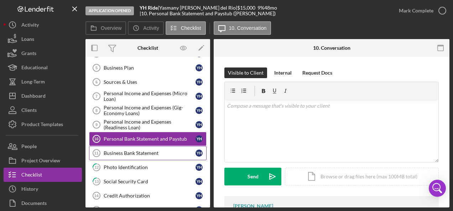
click at [136, 151] on div "Business Bank Statement" at bounding box center [150, 154] width 92 height 6
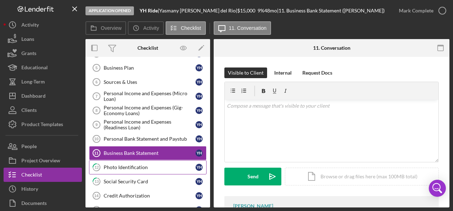
click at [130, 165] on div "Photo Identification" at bounding box center [150, 168] width 92 height 6
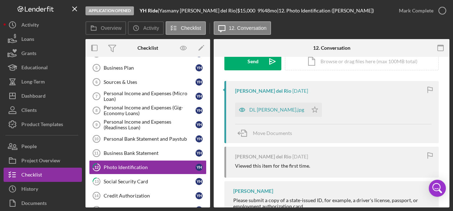
scroll to position [71, 0]
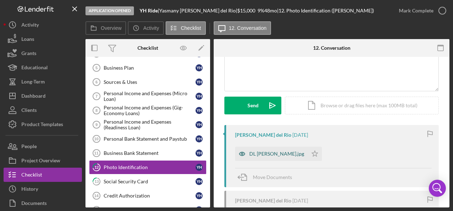
click at [266, 152] on div "DL YASMANY HURTADO.jpg" at bounding box center [276, 154] width 55 height 6
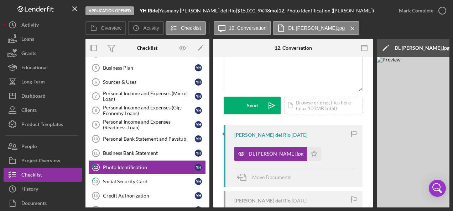
scroll to position [0, 0]
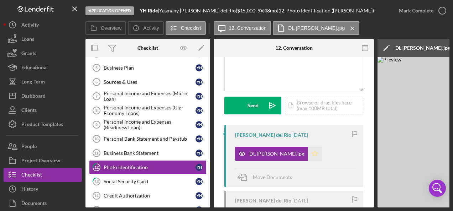
click at [318, 153] on polygon "button" at bounding box center [315, 154] width 6 height 6
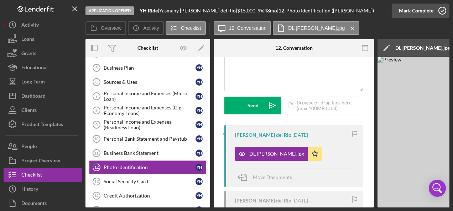
click at [440, 7] on icon "button" at bounding box center [442, 11] width 18 height 18
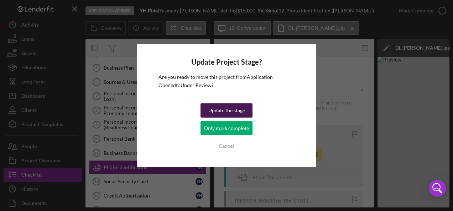
click at [231, 108] on div "Update the stage" at bounding box center [226, 111] width 37 height 14
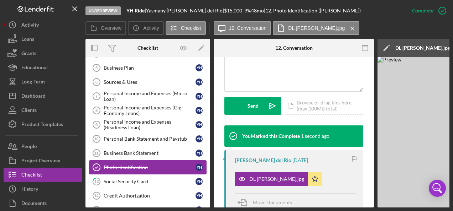
scroll to position [107, 0]
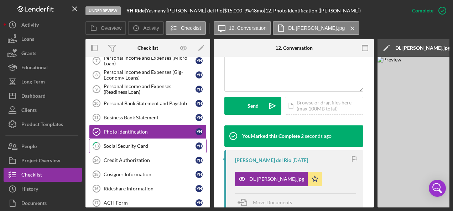
click at [122, 143] on div "Social Security Card" at bounding box center [150, 146] width 92 height 6
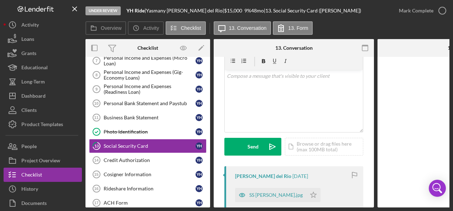
scroll to position [71, 0]
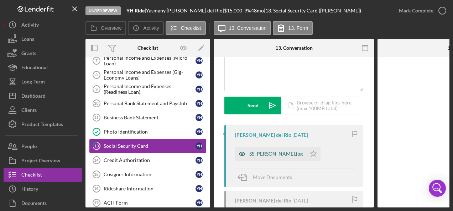
click at [273, 155] on div "SS YASMANY HURTADO.jpg" at bounding box center [275, 154] width 53 height 6
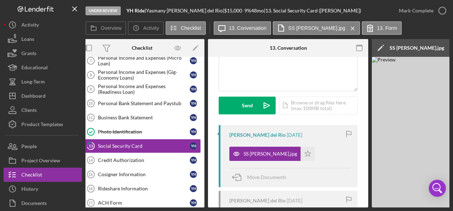
scroll to position [0, 0]
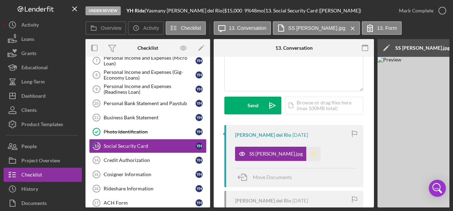
click at [316, 153] on polygon "button" at bounding box center [313, 154] width 6 height 6
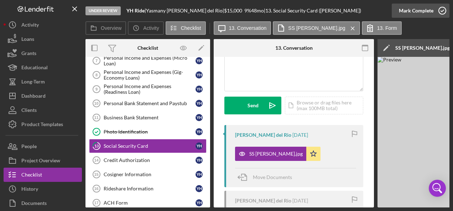
click at [443, 11] on icon "button" at bounding box center [442, 11] width 18 height 18
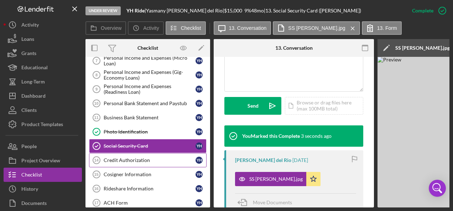
click at [133, 158] on div "Credit Authorization" at bounding box center [150, 161] width 92 height 6
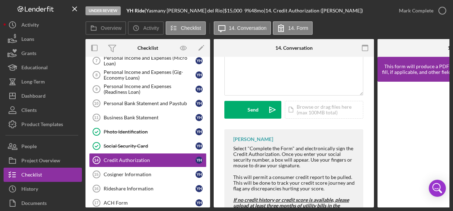
scroll to position [99, 0]
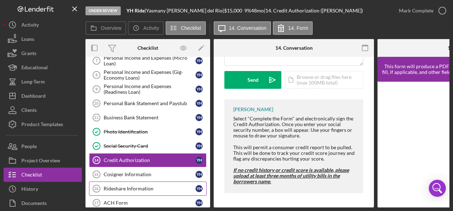
click at [126, 186] on div "Rideshare Information" at bounding box center [150, 189] width 92 height 6
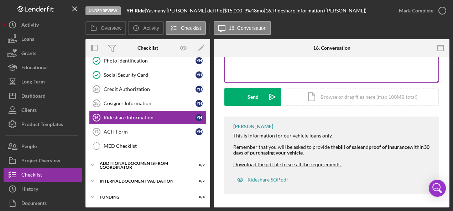
scroll to position [80, 0]
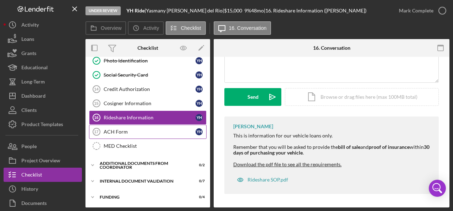
click at [125, 129] on div "ACH Form" at bounding box center [150, 132] width 92 height 6
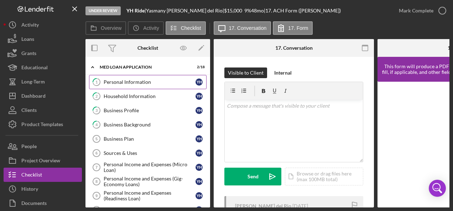
click at [157, 84] on div "Personal Information" at bounding box center [150, 82] width 92 height 6
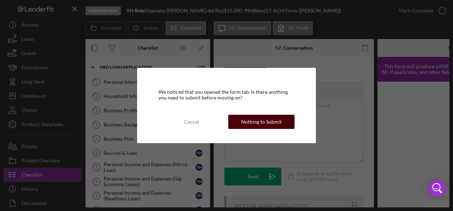
click at [266, 122] on div "Nothing to Submit" at bounding box center [261, 122] width 41 height 14
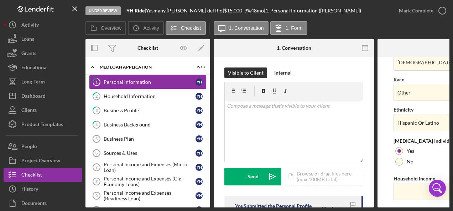
scroll to position [324, 0]
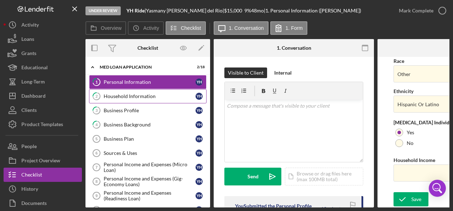
click at [134, 98] on div "Household Information" at bounding box center [150, 97] width 92 height 6
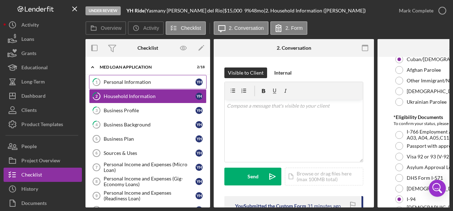
click at [133, 86] on link "1 Personal Information Y H" at bounding box center [147, 82] width 117 height 14
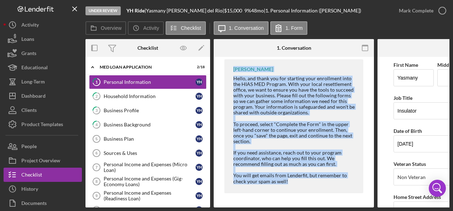
drag, startPoint x: 295, startPoint y: 205, endPoint x: 346, endPoint y: 212, distance: 51.8
click at [346, 211] on html "Under Review YH Ride | Yasmany Hurtado del Rio | $15,000 $15,000 9 % 48 mo | 1.…" at bounding box center [226, 105] width 453 height 211
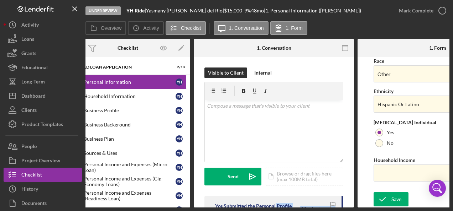
scroll to position [0, 9]
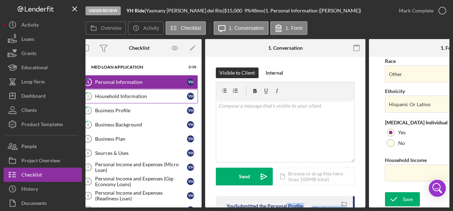
click at [132, 96] on div "Household Information" at bounding box center [141, 97] width 92 height 6
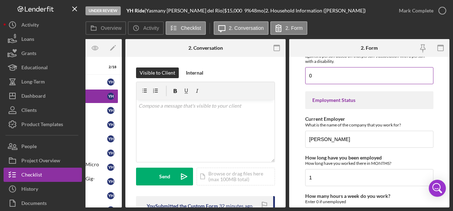
scroll to position [463, 0]
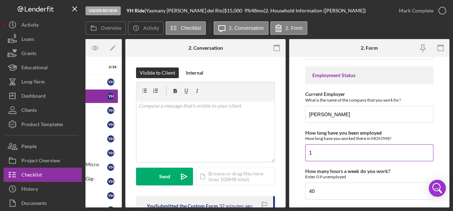
click at [320, 152] on input "1" at bounding box center [369, 153] width 128 height 17
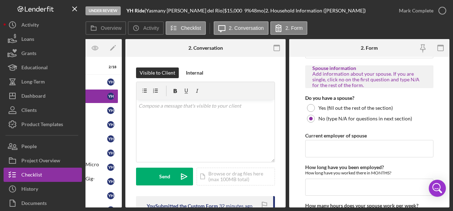
scroll to position [605, 0]
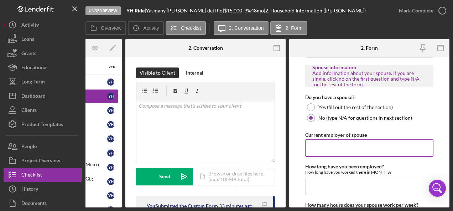
type input "9"
click at [336, 143] on input "Current employer of spouse" at bounding box center [369, 148] width 128 height 17
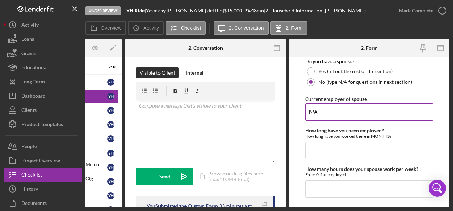
scroll to position [676, 0]
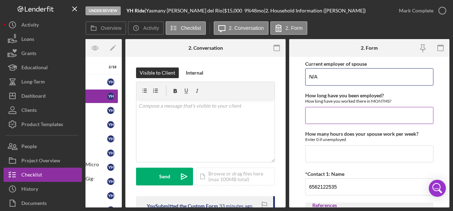
type input "N/A"
click at [325, 112] on input "How long have you been employed?" at bounding box center [369, 115] width 128 height 17
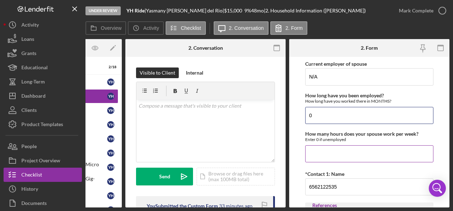
type input "0"
click at [339, 150] on input "How many hours does your spouse work per week?" at bounding box center [369, 154] width 128 height 17
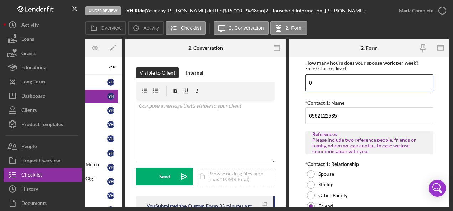
scroll to position [783, 0]
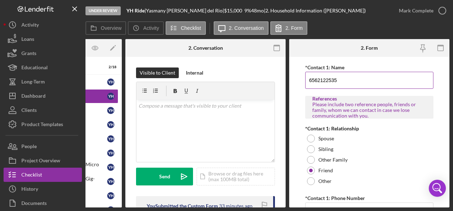
type input "0"
drag, startPoint x: 316, startPoint y: 78, endPoint x: 372, endPoint y: 90, distance: 57.9
click at [318, 78] on input "6562122535" at bounding box center [369, 80] width 128 height 17
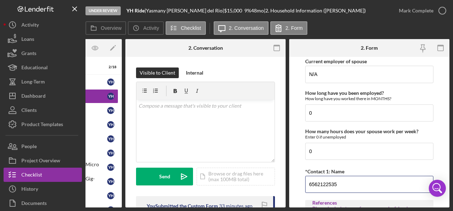
scroll to position [676, 0]
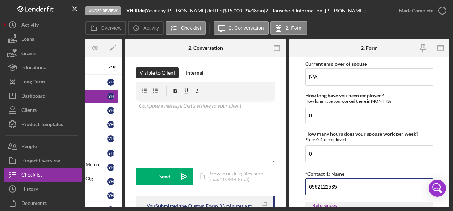
drag, startPoint x: 352, startPoint y: 182, endPoint x: 302, endPoint y: 179, distance: 50.3
click at [302, 179] on form "Borrower Information *Country of origin Cuba *Date of Arrival When did you arri…" at bounding box center [369, 132] width 160 height 151
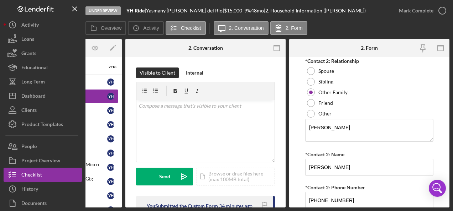
scroll to position [941, 0]
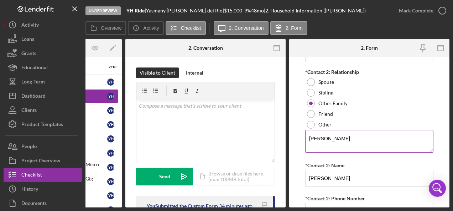
type input "YERARDO LEONARD"
click at [361, 137] on textarea "Luis" at bounding box center [369, 141] width 128 height 23
type textarea "L"
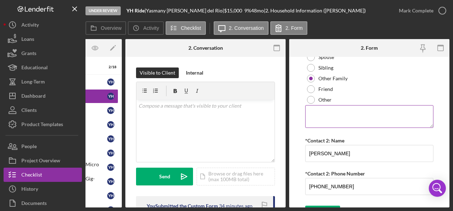
scroll to position [977, 0]
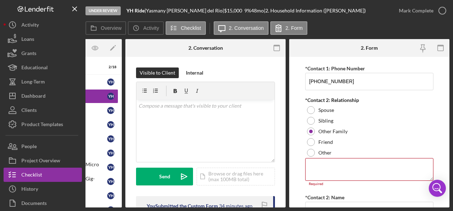
scroll to position [870, 0]
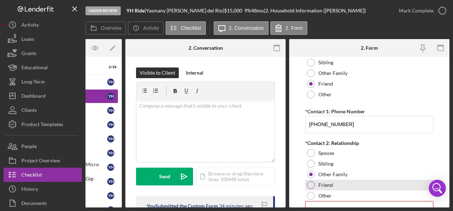
click at [314, 180] on div "Friend" at bounding box center [369, 185] width 128 height 11
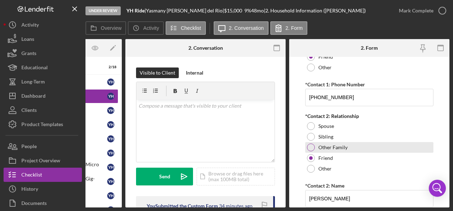
scroll to position [941, 0]
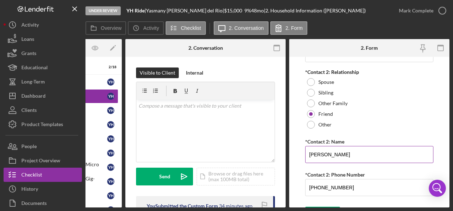
click at [337, 149] on input "Luis" at bounding box center [369, 154] width 128 height 17
type input "L"
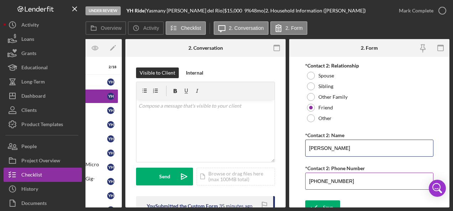
scroll to position [953, 0]
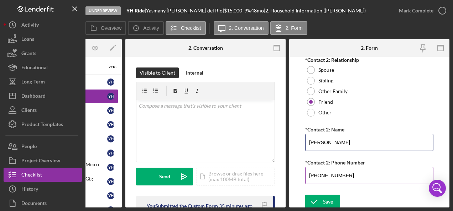
type input "ARIEL SALAMANTA"
drag, startPoint x: 351, startPoint y: 171, endPoint x: 300, endPoint y: 168, distance: 51.3
click at [308, 169] on input "(656) 212-2535" at bounding box center [369, 175] width 128 height 17
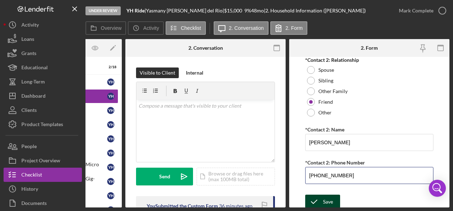
type input "(904) 894-2013"
click at [334, 196] on button "Save" at bounding box center [322, 202] width 35 height 14
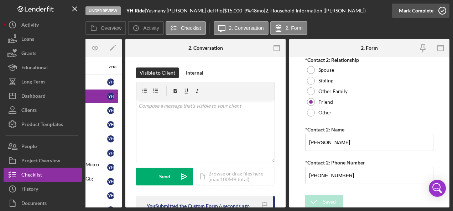
click at [441, 11] on polyline "button" at bounding box center [442, 11] width 3 height 2
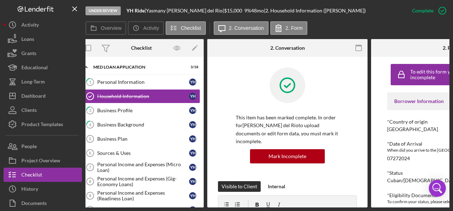
scroll to position [0, 1]
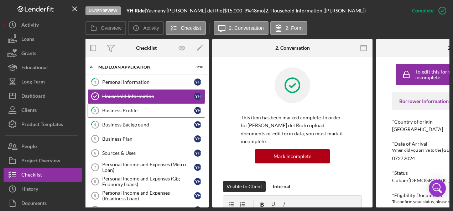
click at [117, 108] on div "Business Profile" at bounding box center [148, 111] width 92 height 6
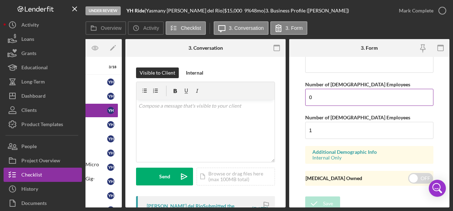
scroll to position [643, 0]
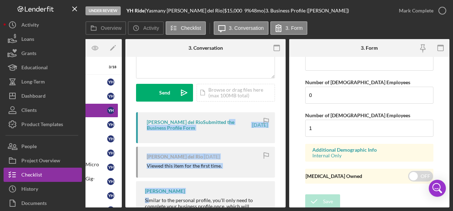
drag, startPoint x: 227, startPoint y: 205, endPoint x: 152, endPoint y: 202, distance: 75.9
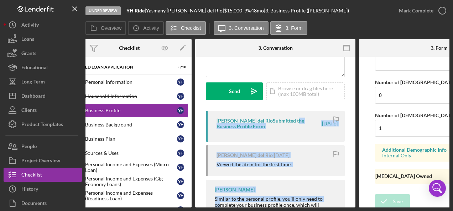
scroll to position [0, 0]
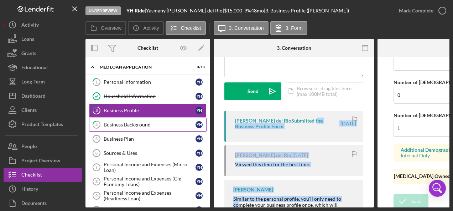
click at [142, 125] on div "Business Background" at bounding box center [150, 125] width 92 height 6
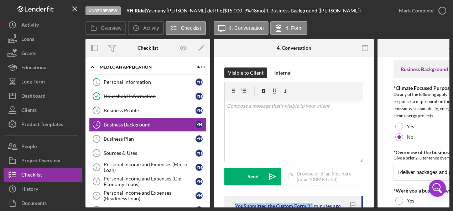
drag, startPoint x: 233, startPoint y: 205, endPoint x: 313, endPoint y: 209, distance: 80.5
click at [313, 209] on div "Under Review YH Ride | Yasmany Hurtado del Rio | $15,000 $15,000 9 % 48 mo | 4.…" at bounding box center [226, 105] width 453 height 211
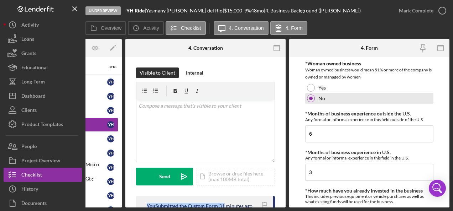
scroll to position [178, 0]
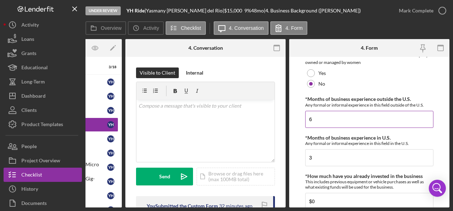
click at [321, 125] on input "6" at bounding box center [369, 119] width 128 height 17
click at [331, 159] on input "3" at bounding box center [369, 158] width 128 height 17
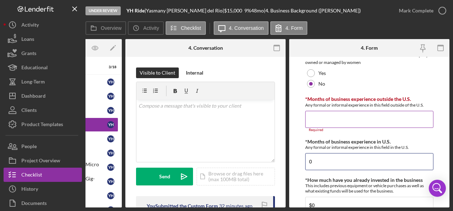
type input "0"
click at [314, 122] on input "*Months of business experience outside the U.S." at bounding box center [369, 119] width 128 height 17
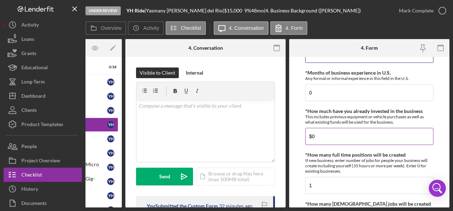
scroll to position [249, 0]
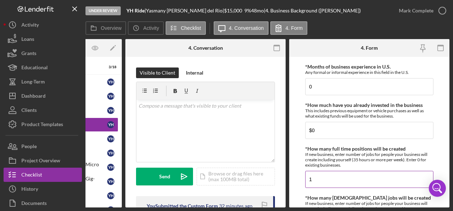
type input "12"
click at [334, 179] on input "1" at bounding box center [369, 179] width 128 height 17
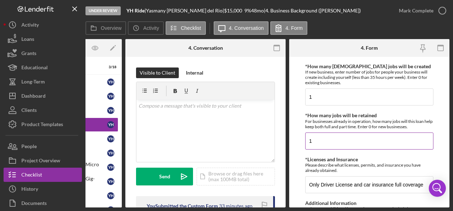
scroll to position [392, 0]
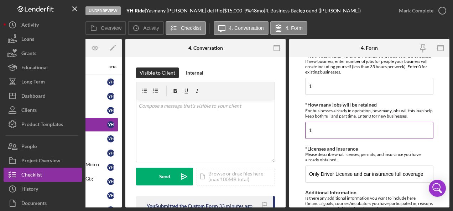
type input "0"
click at [332, 124] on input "1" at bounding box center [369, 130] width 128 height 17
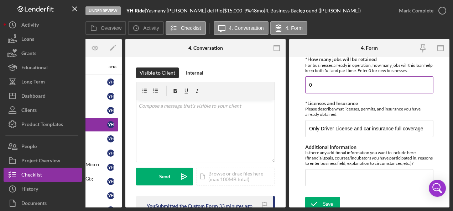
scroll to position [441, 0]
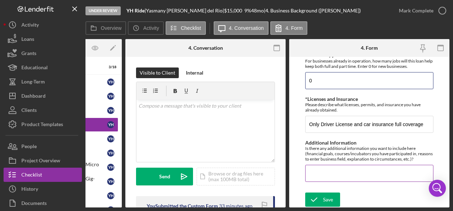
type input "0"
click at [331, 172] on input "Additional Information" at bounding box center [369, 173] width 128 height 17
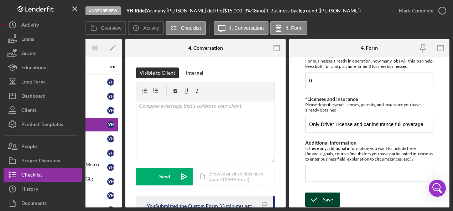
click at [318, 196] on icon "submit" at bounding box center [314, 200] width 18 height 18
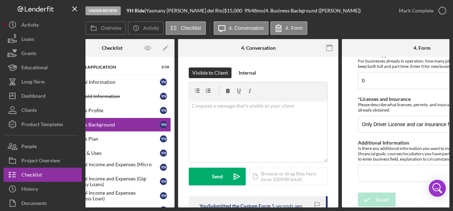
scroll to position [0, 0]
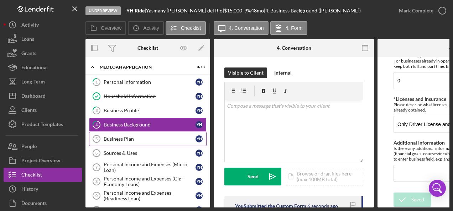
click at [136, 140] on div "Business Plan" at bounding box center [150, 139] width 92 height 6
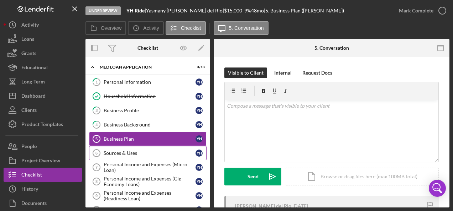
click at [130, 152] on div "Sources & Uses" at bounding box center [150, 154] width 92 height 6
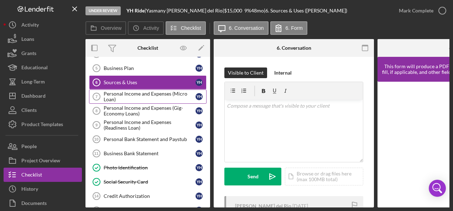
scroll to position [71, 0]
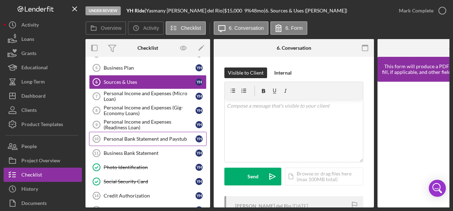
click at [126, 139] on div "Personal Bank Statement and Paystub" at bounding box center [150, 139] width 92 height 6
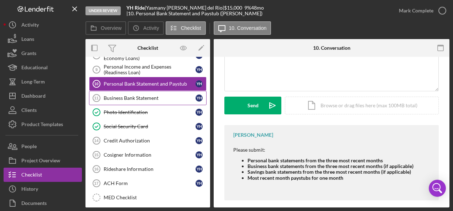
scroll to position [142, 0]
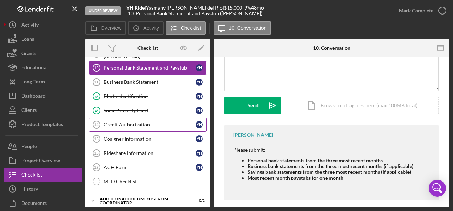
click at [117, 122] on div "Credit Authorization" at bounding box center [150, 125] width 92 height 6
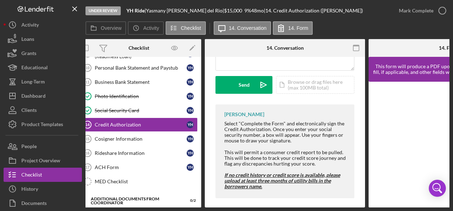
scroll to position [99, 0]
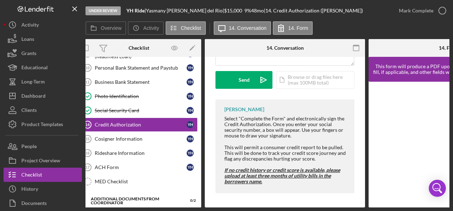
drag, startPoint x: 276, startPoint y: 205, endPoint x: 358, endPoint y: 206, distance: 81.9
click at [358, 206] on div "Overview Internal Workflow Stage Under Review Icon/Dropdown Arrow Archive (can …" at bounding box center [267, 123] width 364 height 169
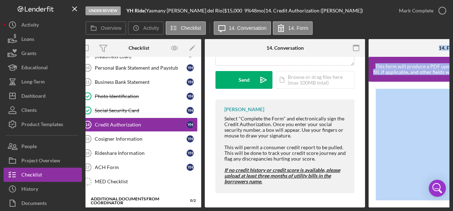
drag, startPoint x: 345, startPoint y: 208, endPoint x: 408, endPoint y: 206, distance: 63.4
click at [408, 206] on div "Under Review YH Ride | Yasmany Hurtado del Rio | $15,000 $15,000 9 % 48 mo | 14…" at bounding box center [226, 105] width 453 height 211
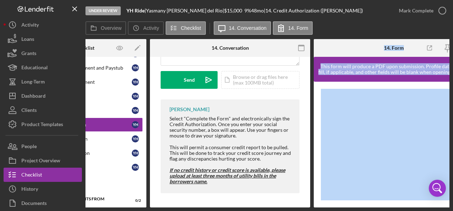
scroll to position [0, 88]
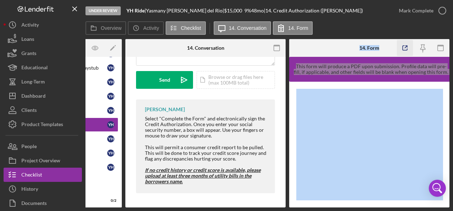
click at [406, 44] on icon "button" at bounding box center [405, 48] width 16 height 16
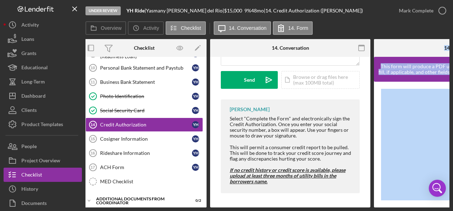
scroll to position [0, 0]
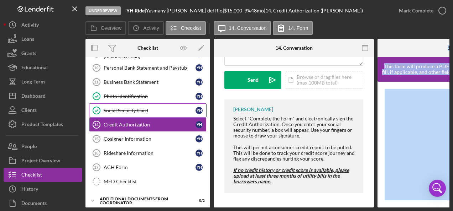
click at [118, 108] on div "Social Security Card" at bounding box center [150, 111] width 92 height 6
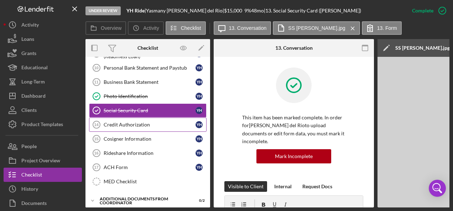
click at [121, 122] on div "Credit Authorization" at bounding box center [150, 125] width 92 height 6
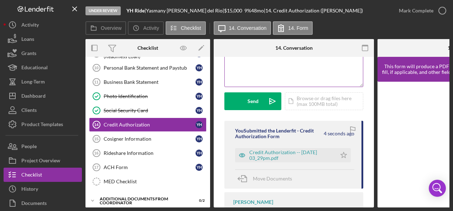
scroll to position [107, 0]
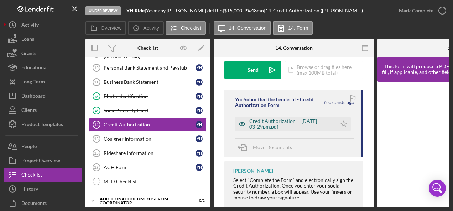
click at [273, 122] on div "Credit Authorization -- 2025-09-15 03_29pm.pdf" at bounding box center [291, 124] width 84 height 11
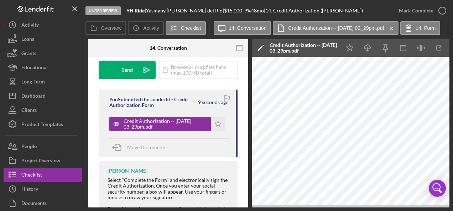
scroll to position [0, 141]
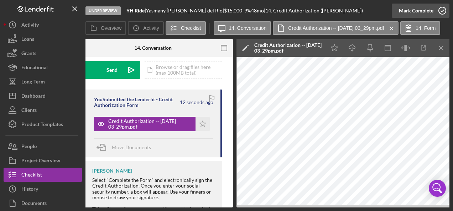
click at [443, 7] on icon "button" at bounding box center [442, 11] width 18 height 18
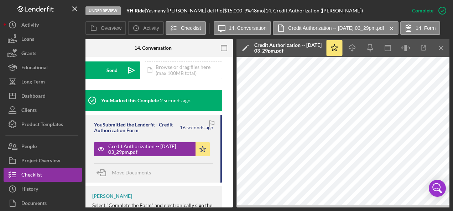
scroll to position [0, 0]
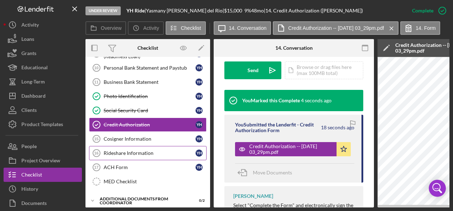
click at [126, 151] on div "Rideshare Information" at bounding box center [150, 154] width 92 height 6
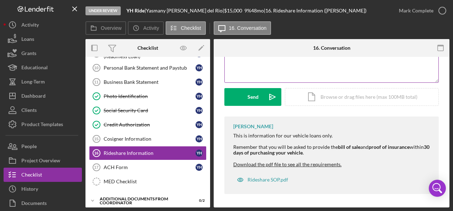
scroll to position [80, 0]
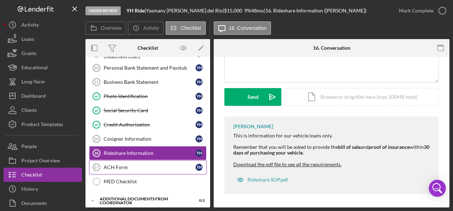
click at [126, 165] on div "ACH Form" at bounding box center [150, 168] width 92 height 6
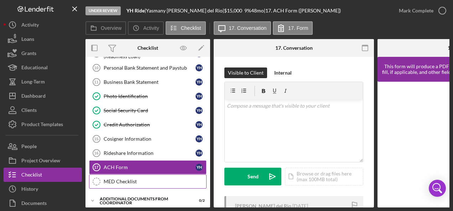
click at [116, 179] on div "MED Checklist" at bounding box center [155, 182] width 103 height 6
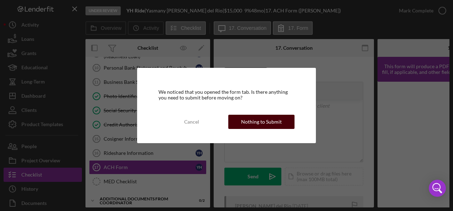
click at [260, 117] on div "Nothing to Submit" at bounding box center [261, 122] width 41 height 14
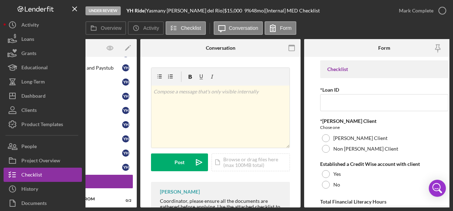
scroll to position [0, 88]
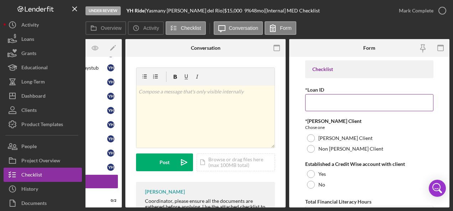
click at [311, 105] on input "*Loan ID" at bounding box center [369, 102] width 128 height 17
paste input "EAFFL2509"
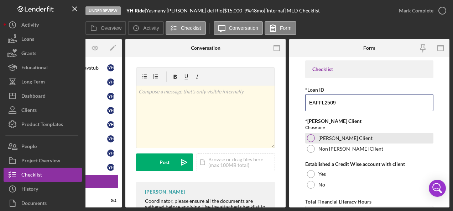
type input "EAFFL2509"
click at [317, 140] on div "ORR Client" at bounding box center [369, 138] width 128 height 11
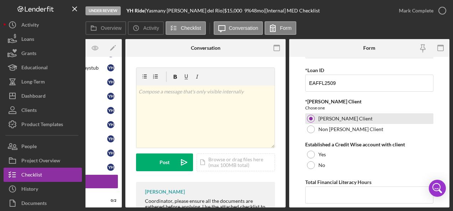
scroll to position [71, 0]
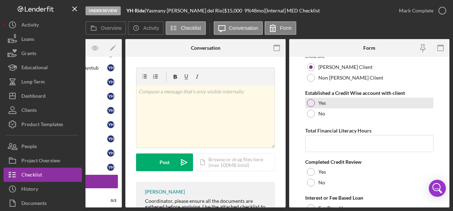
click at [313, 103] on div at bounding box center [311, 103] width 8 height 8
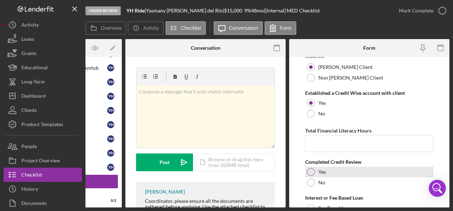
click at [310, 173] on div at bounding box center [311, 172] width 8 height 8
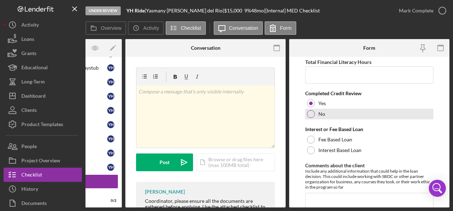
scroll to position [142, 0]
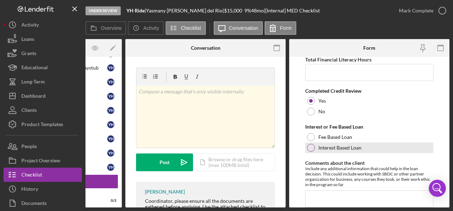
click at [310, 147] on div at bounding box center [311, 148] width 8 height 8
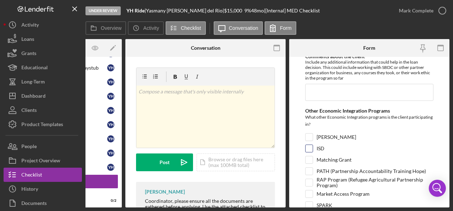
scroll to position [313, 0]
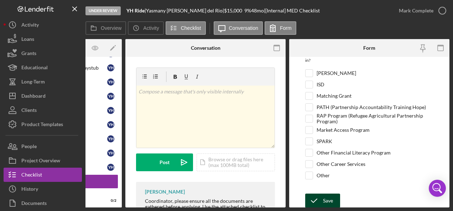
click at [323, 196] on div "Save" at bounding box center [328, 201] width 10 height 14
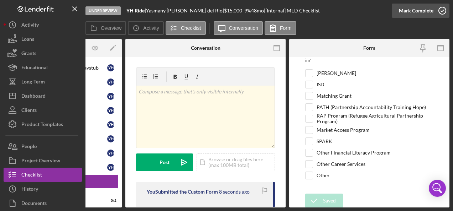
click at [439, 11] on icon "button" at bounding box center [442, 11] width 18 height 18
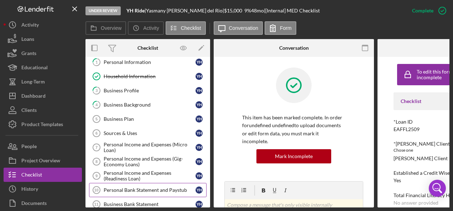
scroll to position [0, 0]
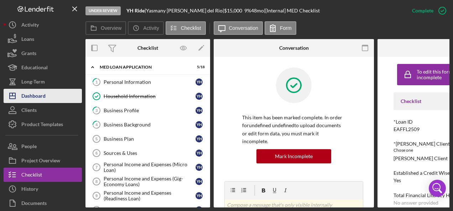
click at [48, 96] on button "Icon/Dashboard Dashboard" at bounding box center [43, 96] width 78 height 14
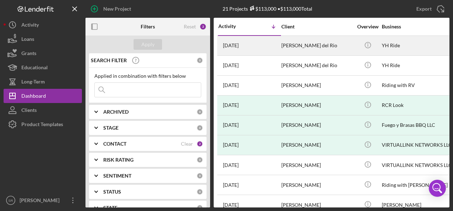
click at [298, 45] on div "[PERSON_NAME] del Rio" at bounding box center [316, 45] width 71 height 19
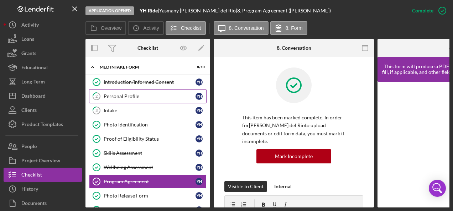
click at [114, 98] on div "Personal Profile" at bounding box center [150, 97] width 92 height 6
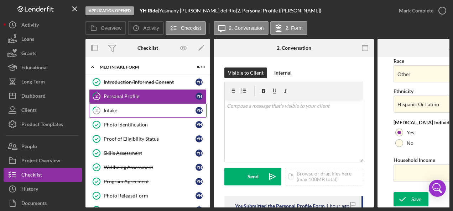
click at [129, 108] on div "Intake" at bounding box center [150, 111] width 92 height 6
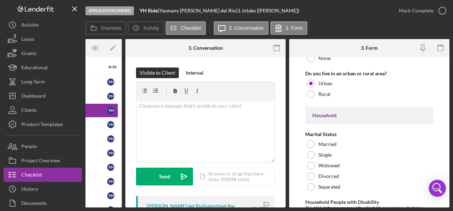
scroll to position [819, 0]
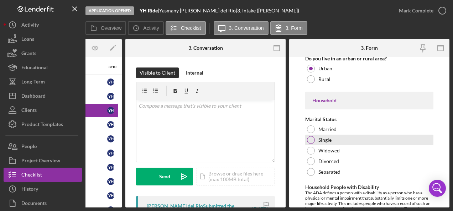
click at [318, 137] on label "Single" at bounding box center [324, 140] width 13 height 6
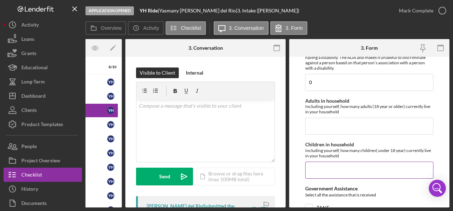
scroll to position [997, 0]
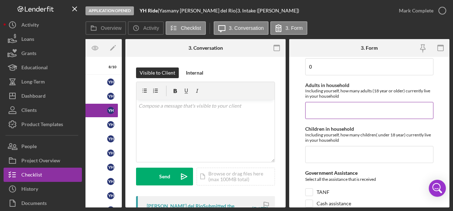
click at [323, 110] on input "Adults in household" at bounding box center [369, 110] width 128 height 17
type input "1"
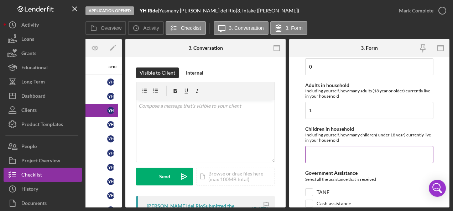
click at [319, 153] on input "Children in household" at bounding box center [369, 154] width 128 height 17
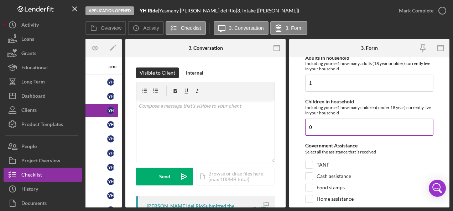
scroll to position [1068, 0]
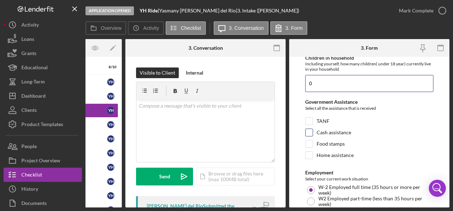
type input "0"
click at [381, 135] on div "Cash assistance" at bounding box center [369, 134] width 128 height 11
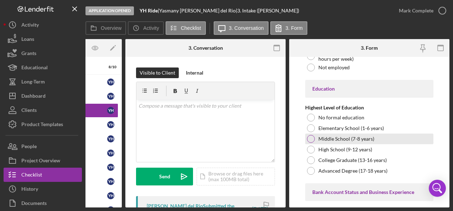
scroll to position [1246, 0]
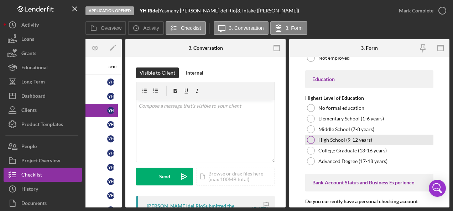
click at [312, 136] on div at bounding box center [311, 140] width 8 height 8
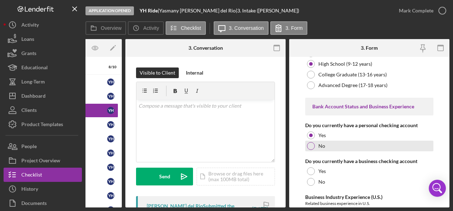
scroll to position [1353, 0]
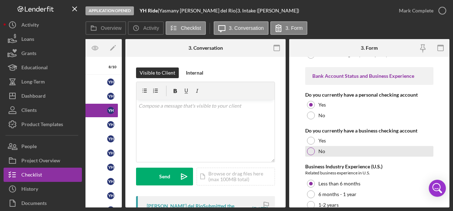
click at [310, 148] on div at bounding box center [311, 152] width 8 height 8
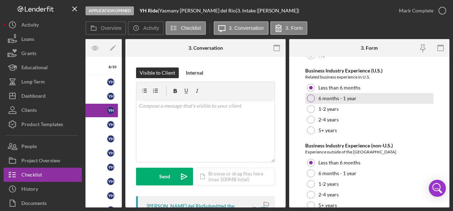
scroll to position [1460, 0]
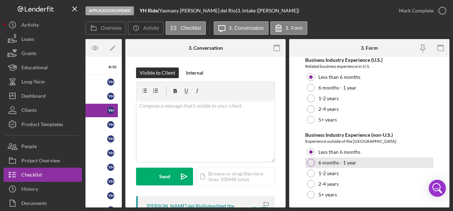
click at [314, 159] on div at bounding box center [311, 163] width 8 height 8
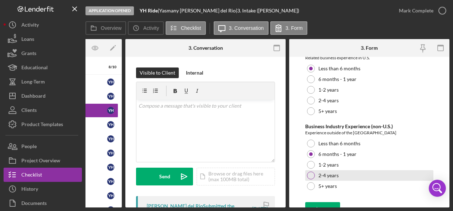
scroll to position [1475, 0]
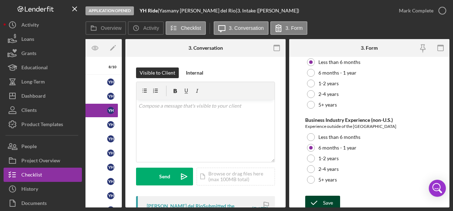
click at [320, 194] on icon "submit" at bounding box center [314, 203] width 18 height 18
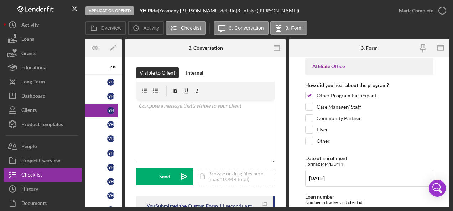
scroll to position [0, 0]
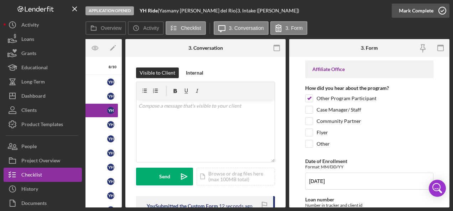
click at [438, 11] on icon "button" at bounding box center [442, 11] width 18 height 18
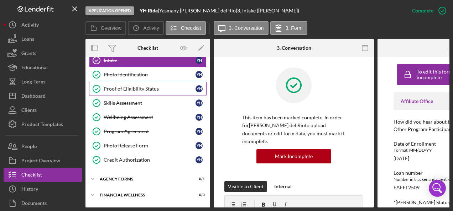
scroll to position [64, 0]
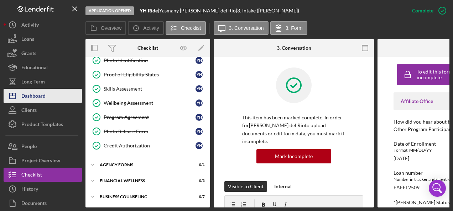
click at [41, 97] on div "Dashboard" at bounding box center [33, 97] width 24 height 16
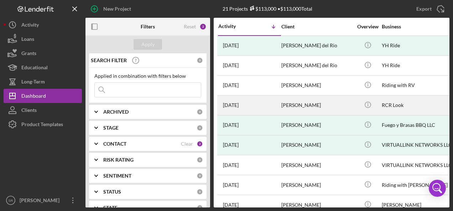
click at [239, 105] on time "[DATE]" at bounding box center [231, 106] width 16 height 6
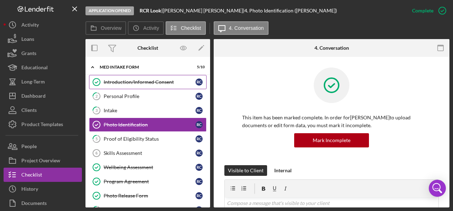
click at [136, 83] on div "Introduction/Informed Consent" at bounding box center [150, 82] width 92 height 6
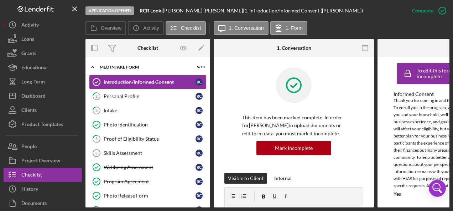
scroll to position [3, 0]
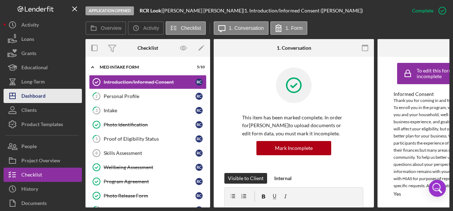
click at [45, 93] on div "Dashboard" at bounding box center [33, 97] width 24 height 16
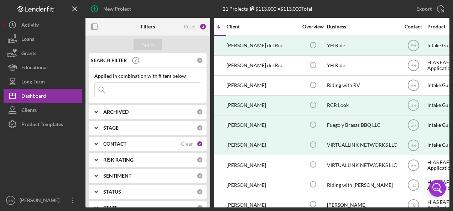
scroll to position [0, 55]
click at [62, 197] on div "[PERSON_NAME]" at bounding box center [41, 202] width 46 height 16
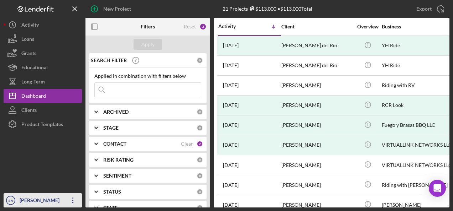
click at [59, 201] on div "[PERSON_NAME]" at bounding box center [41, 202] width 46 height 16
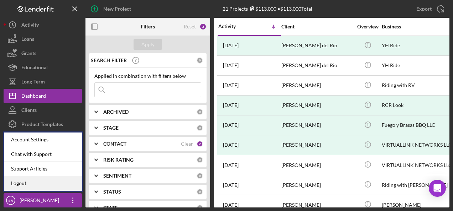
click at [35, 181] on link "Logout" at bounding box center [43, 184] width 78 height 15
